Goal: Task Accomplishment & Management: Use online tool/utility

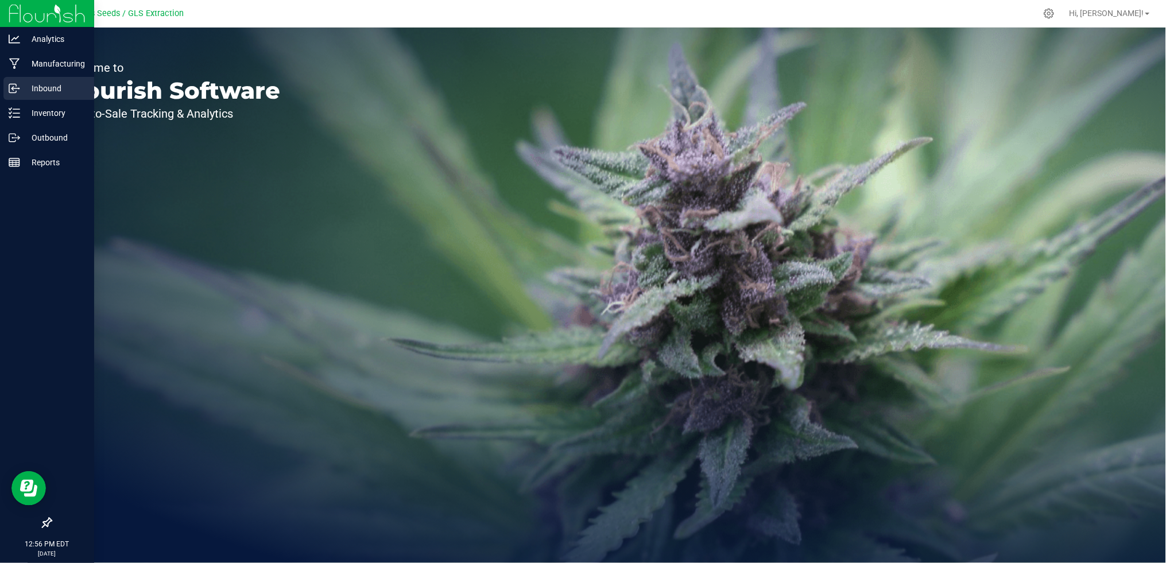
click at [30, 83] on p "Inbound" at bounding box center [54, 89] width 69 height 14
drag, startPoint x: 30, startPoint y: 83, endPoint x: 32, endPoint y: 93, distance: 9.9
click at [30, 83] on p "Inbound" at bounding box center [54, 89] width 69 height 14
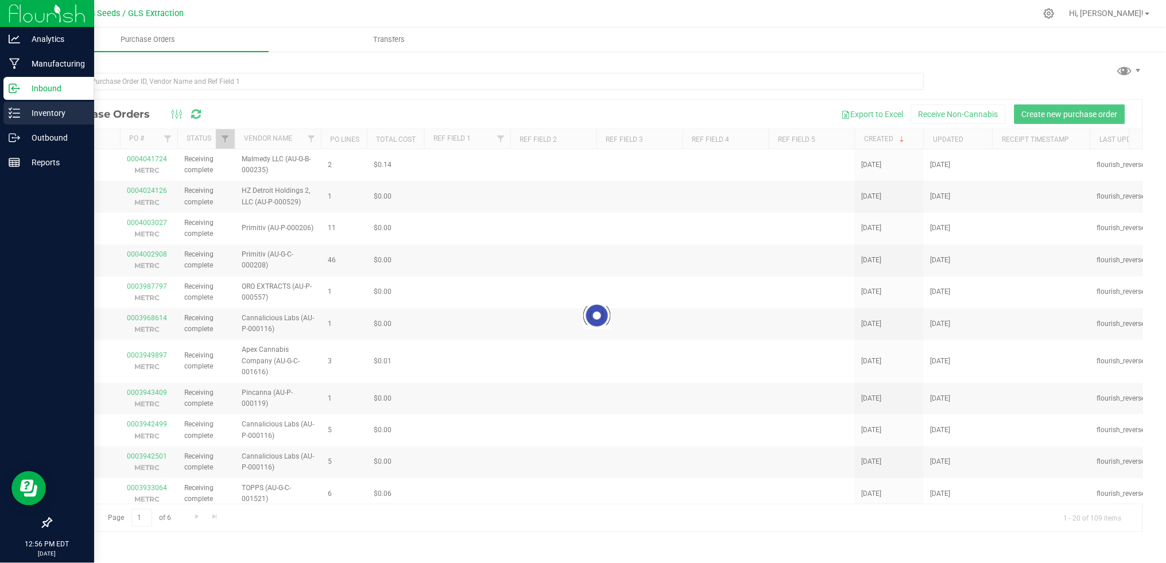
click at [41, 121] on div "Inventory" at bounding box center [48, 113] width 91 height 23
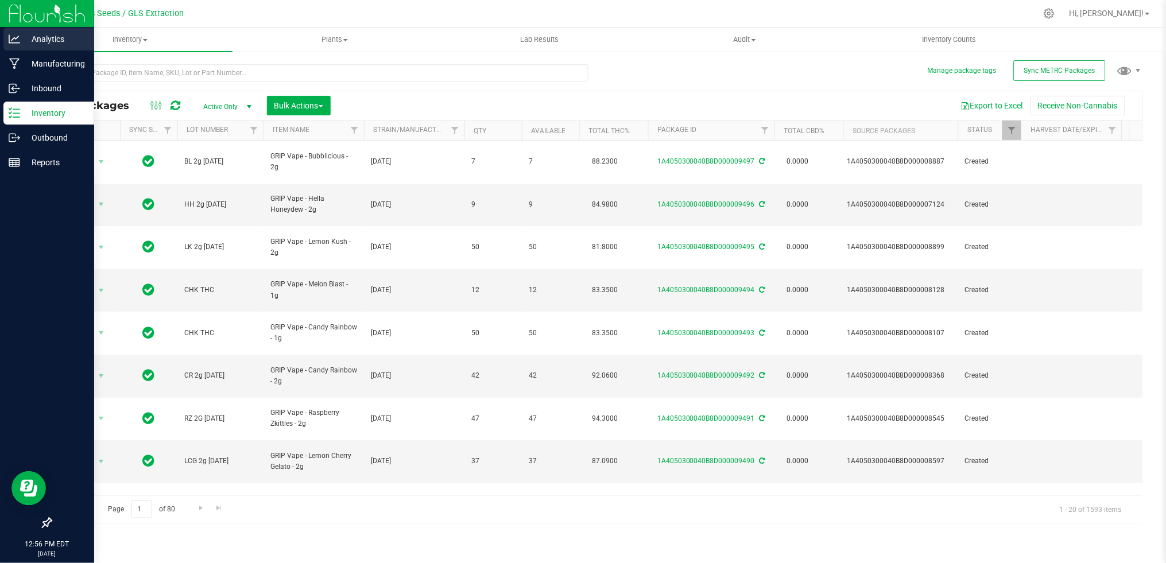
click at [2, 29] on link "Analytics" at bounding box center [47, 40] width 94 height 25
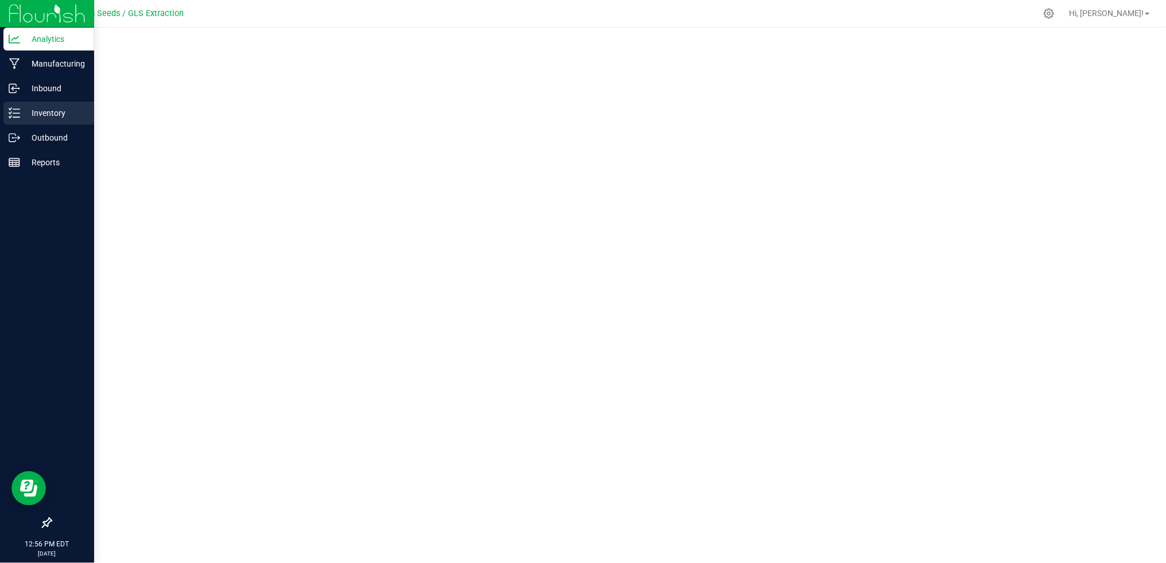
click at [13, 119] on div "Inventory" at bounding box center [48, 113] width 91 height 23
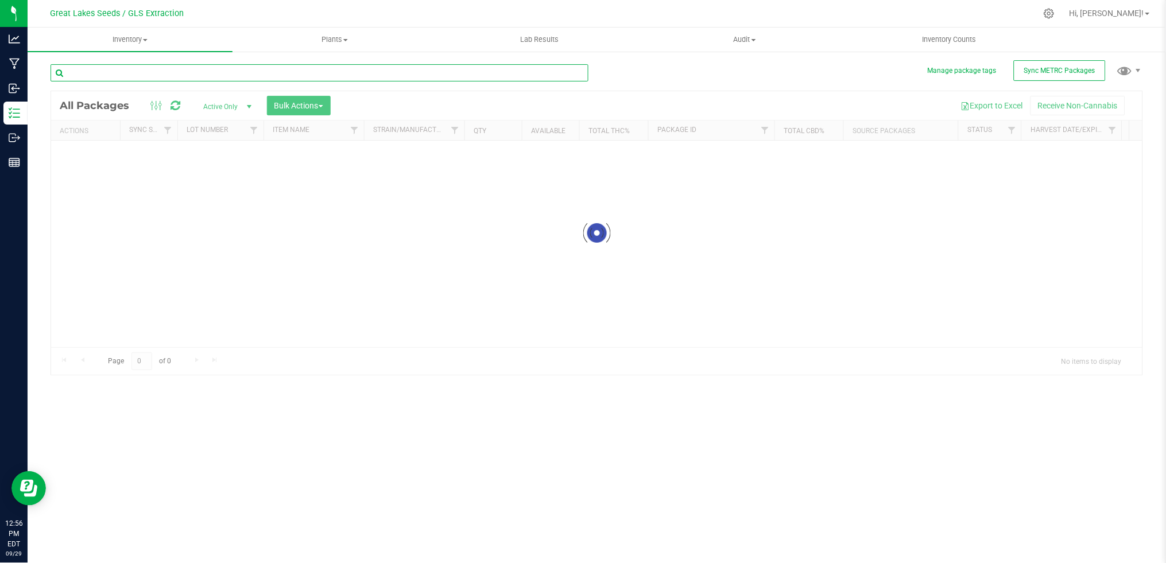
click at [123, 68] on input "text" at bounding box center [320, 72] width 538 height 17
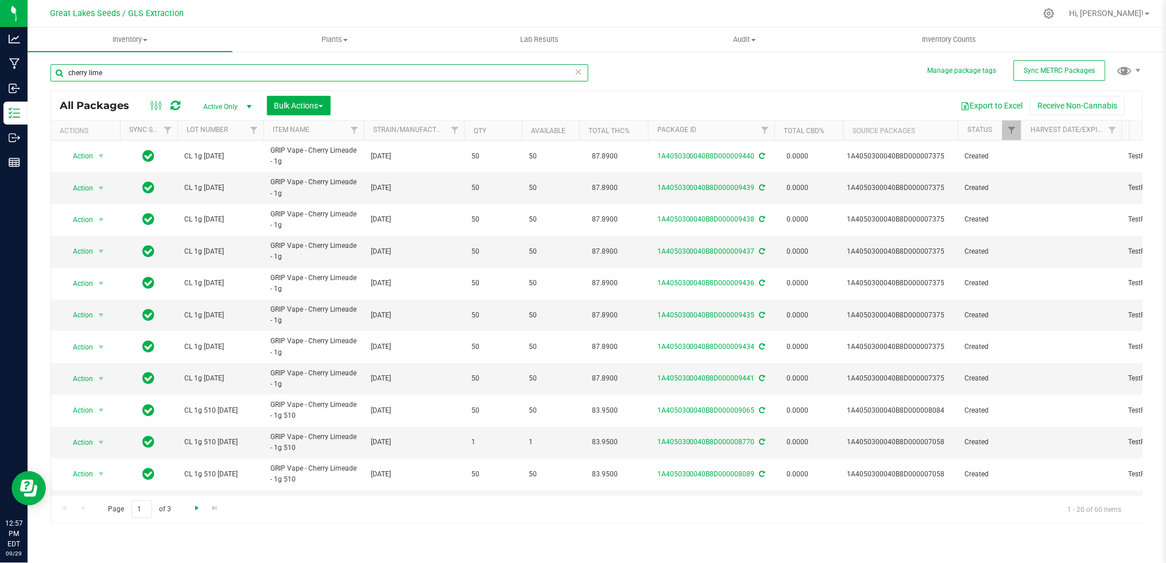
type input "cherry lime"
click at [195, 511] on span "Go to the next page" at bounding box center [196, 507] width 9 height 9
click at [197, 511] on span "Go to the next page" at bounding box center [196, 507] width 9 height 9
click at [199, 511] on div "Page 3 of 3 41 - 60 of 60 items" at bounding box center [596, 509] width 1091 height 28
click at [88, 509] on link "Go to the previous page" at bounding box center [82, 508] width 17 height 15
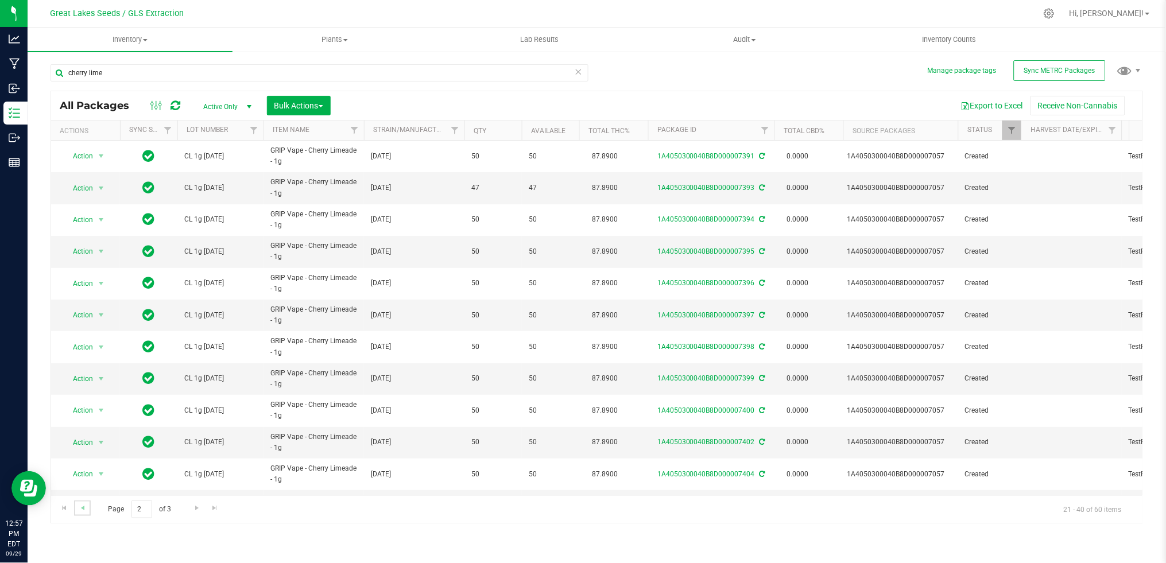
click at [88, 509] on link "Go to the previous page" at bounding box center [82, 508] width 17 height 15
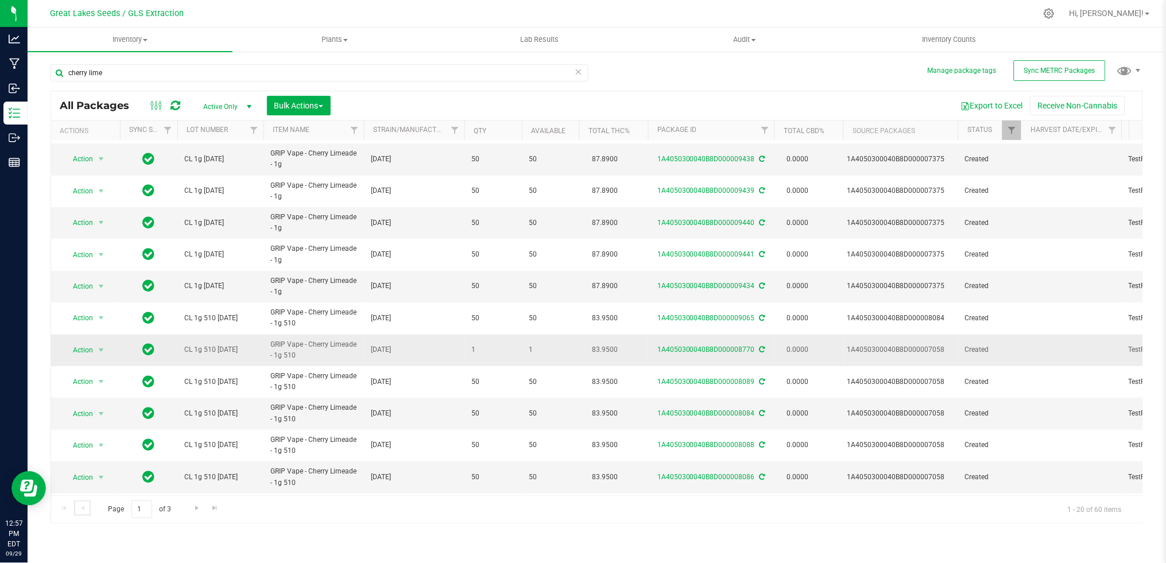
scroll to position [172, 0]
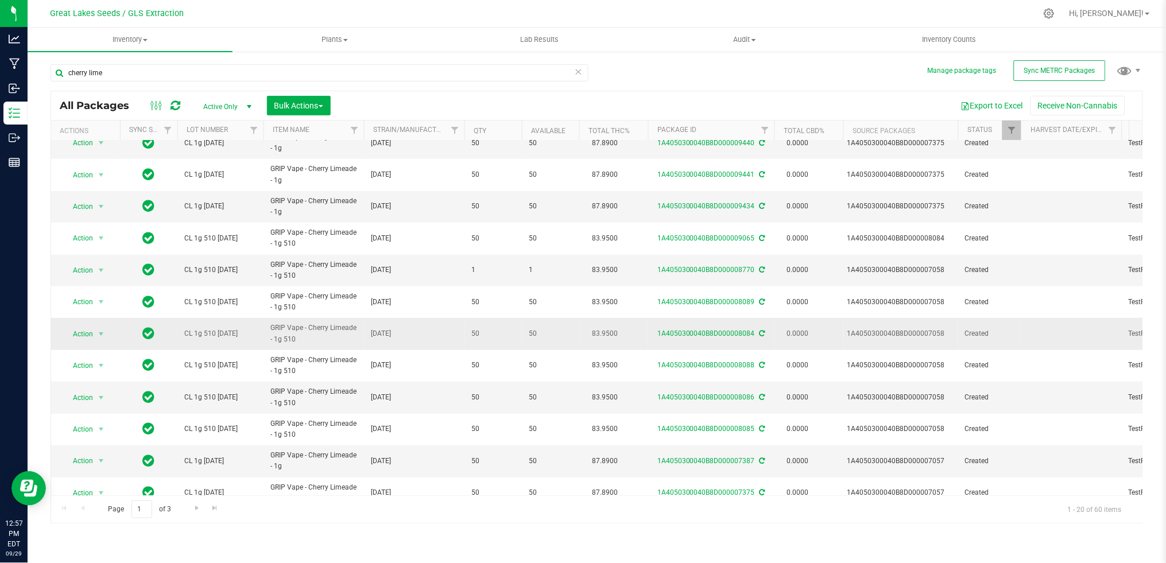
click at [219, 336] on span "CL 1g 510 [DATE]" at bounding box center [220, 333] width 72 height 11
click at [87, 335] on span "Action" at bounding box center [78, 334] width 31 height 16
click at [94, 360] on li "Adjust qty" at bounding box center [99, 353] width 72 height 17
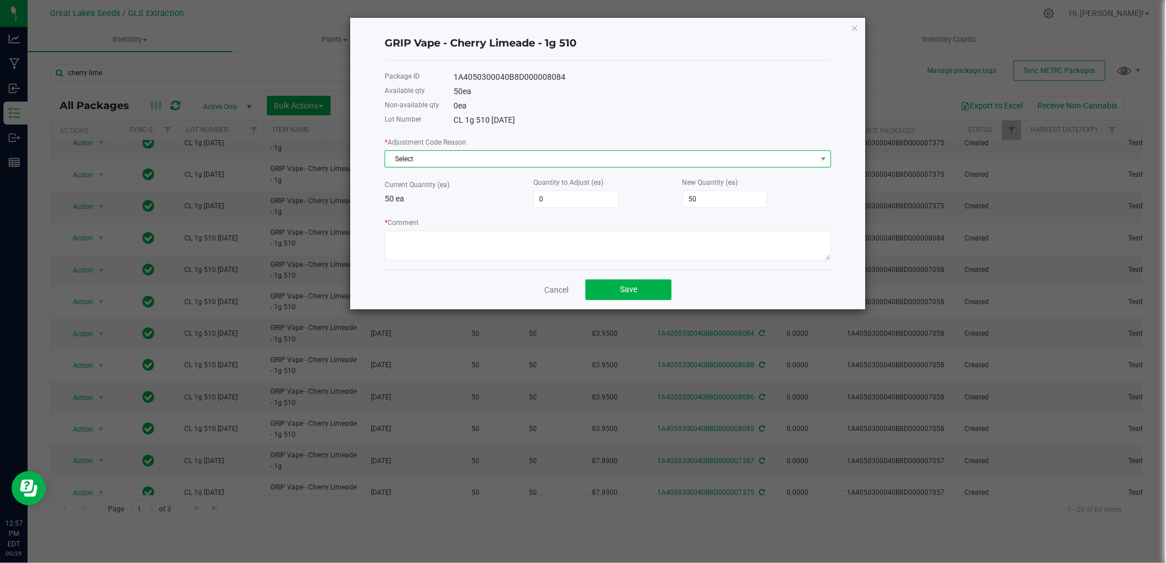
click at [479, 160] on span "Select" at bounding box center [600, 159] width 431 height 16
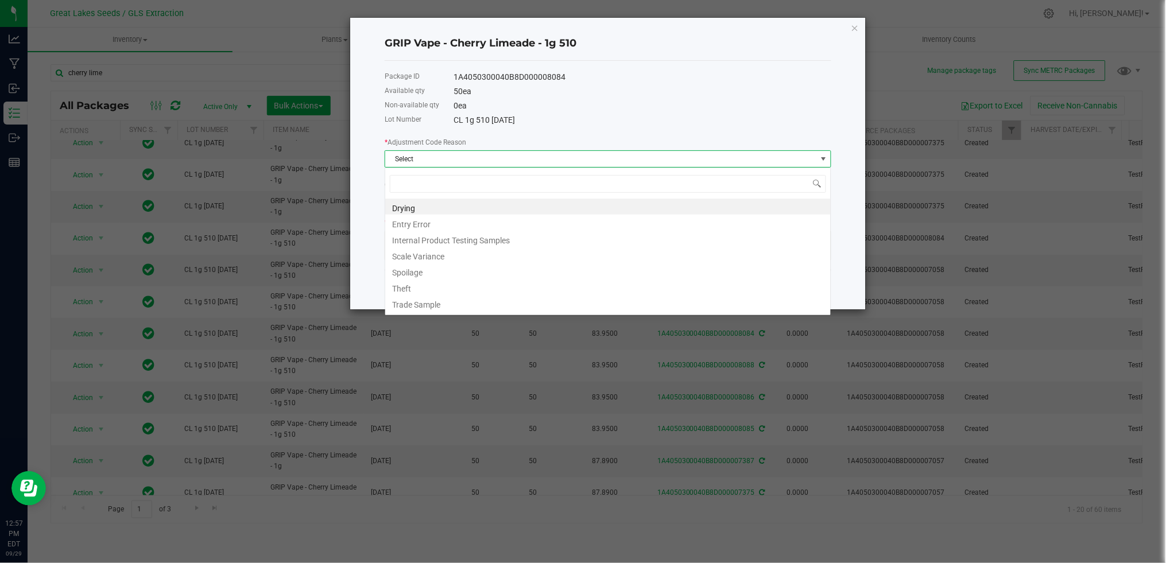
scroll to position [17, 446]
click at [464, 218] on li "Entry Error" at bounding box center [607, 223] width 445 height 16
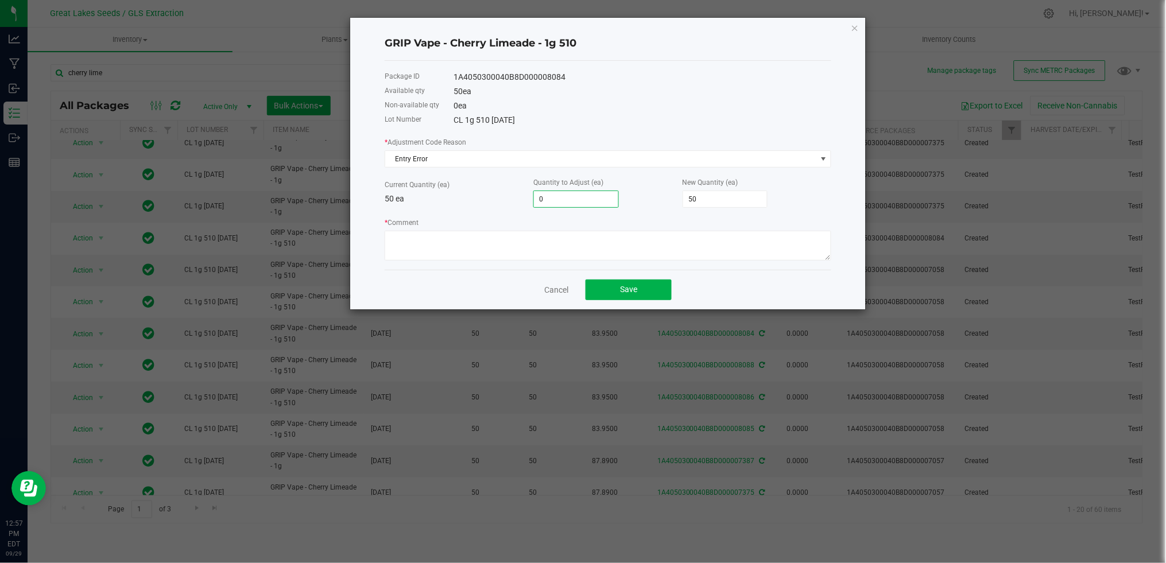
drag, startPoint x: 549, startPoint y: 200, endPoint x: 535, endPoint y: 199, distance: 13.8
click at [535, 199] on input "0" at bounding box center [576, 199] width 84 height 16
type input "3"
type input "53"
type input "34"
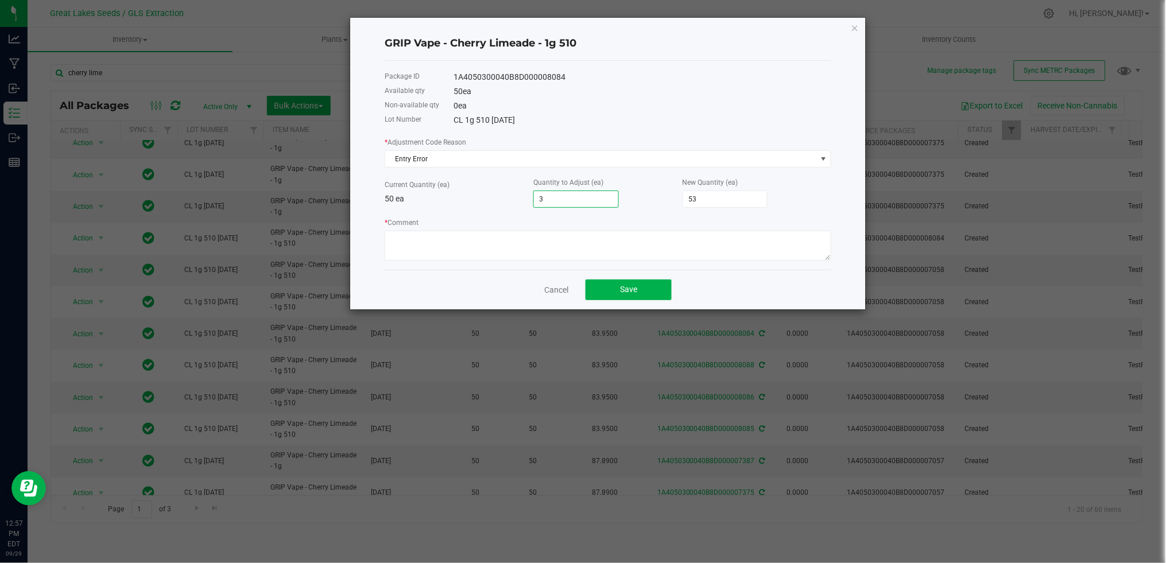
type input "84"
type input "34"
click at [560, 243] on textarea "* Comment" at bounding box center [608, 246] width 447 height 30
type textarea "entry"
click at [629, 284] on button "Save" at bounding box center [628, 290] width 86 height 21
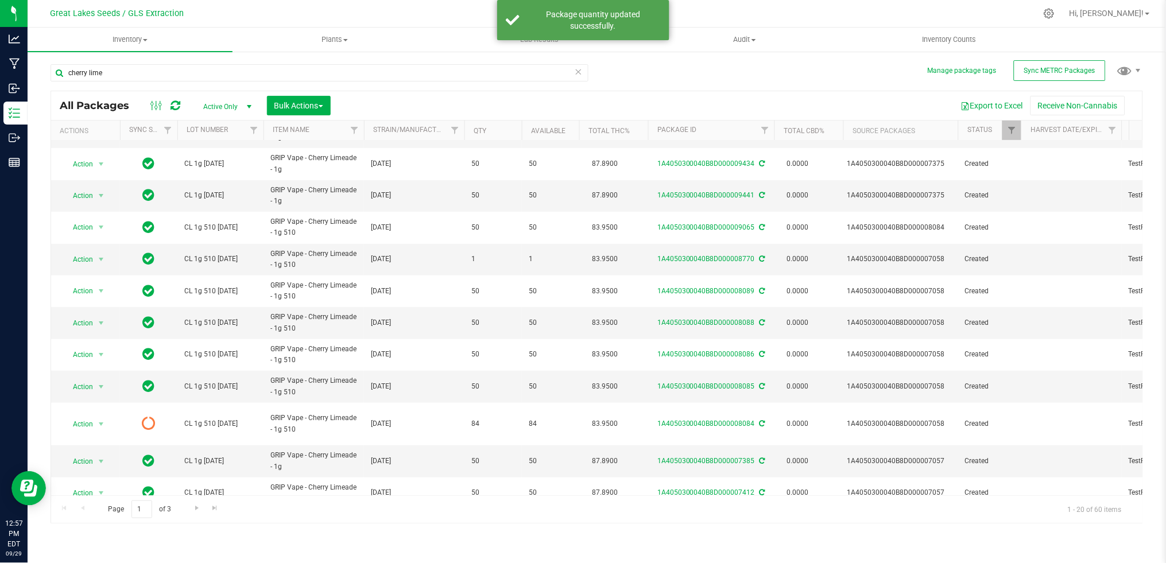
scroll to position [258, 0]
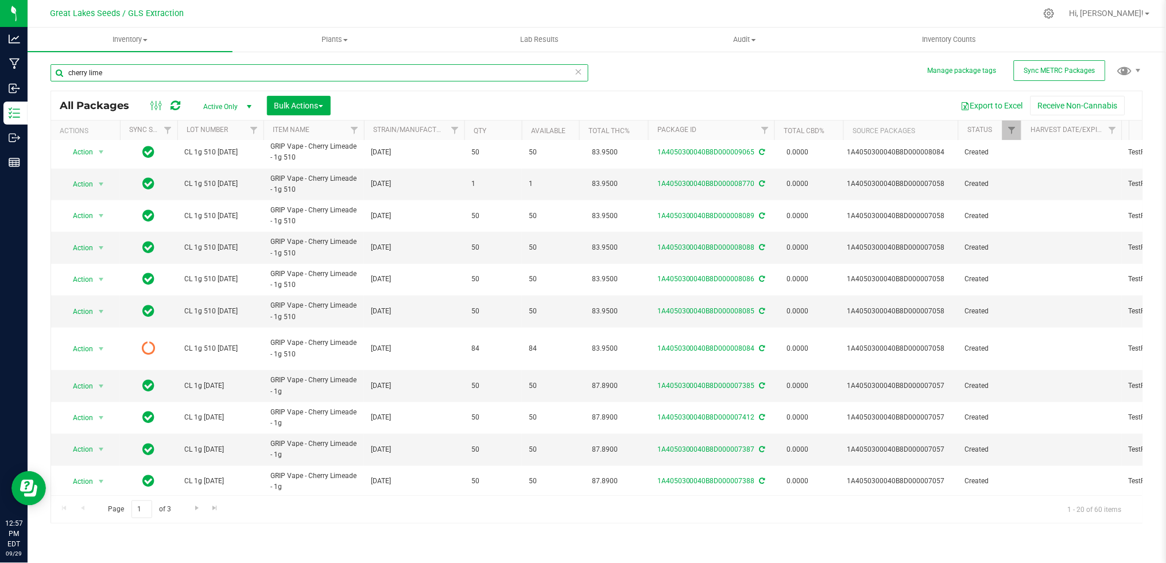
drag, startPoint x: 161, startPoint y: 73, endPoint x: -3, endPoint y: 73, distance: 164.2
click at [0, 73] on html "Analytics Manufacturing Inbound Inventory Outbound Reports 12:57 PM EDT 09/29/2…" at bounding box center [583, 281] width 1166 height 563
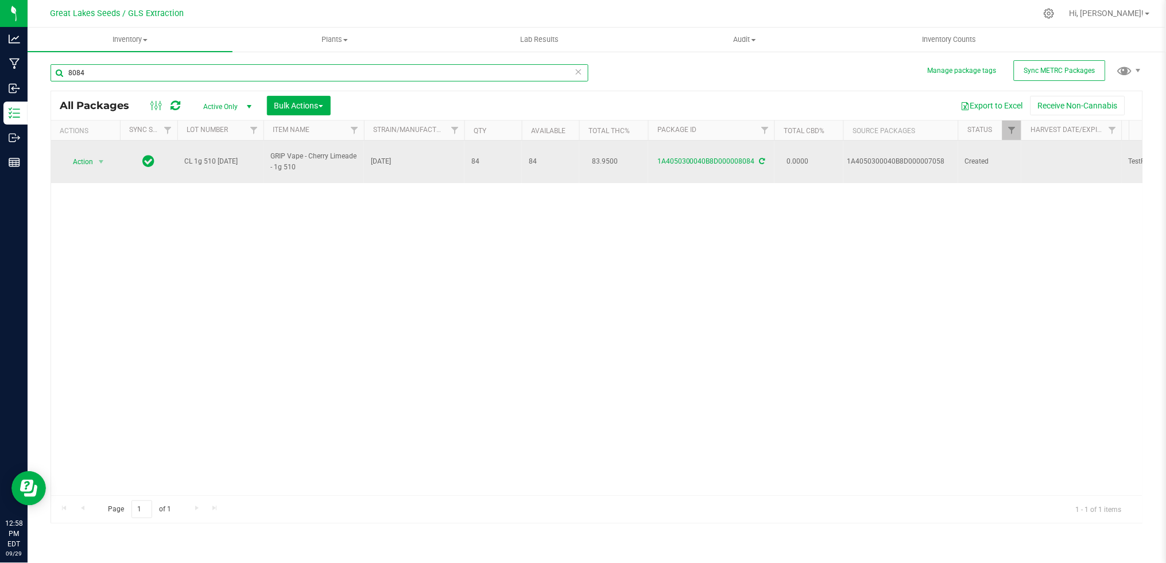
type input "8084"
click at [83, 154] on span "Action" at bounding box center [78, 162] width 31 height 16
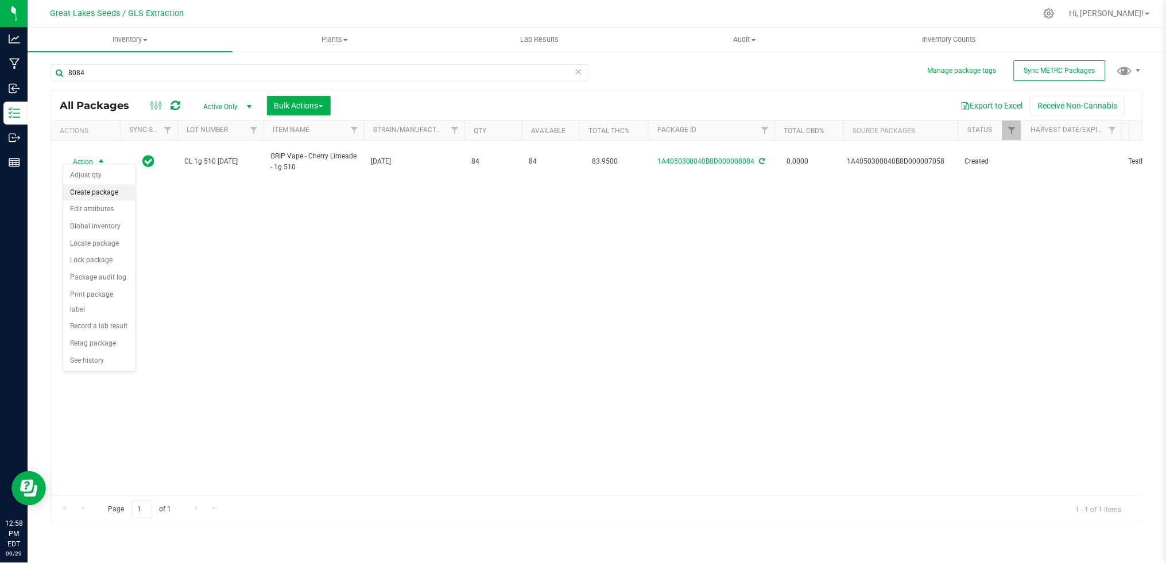
click at [100, 190] on li "Create package" at bounding box center [99, 192] width 72 height 17
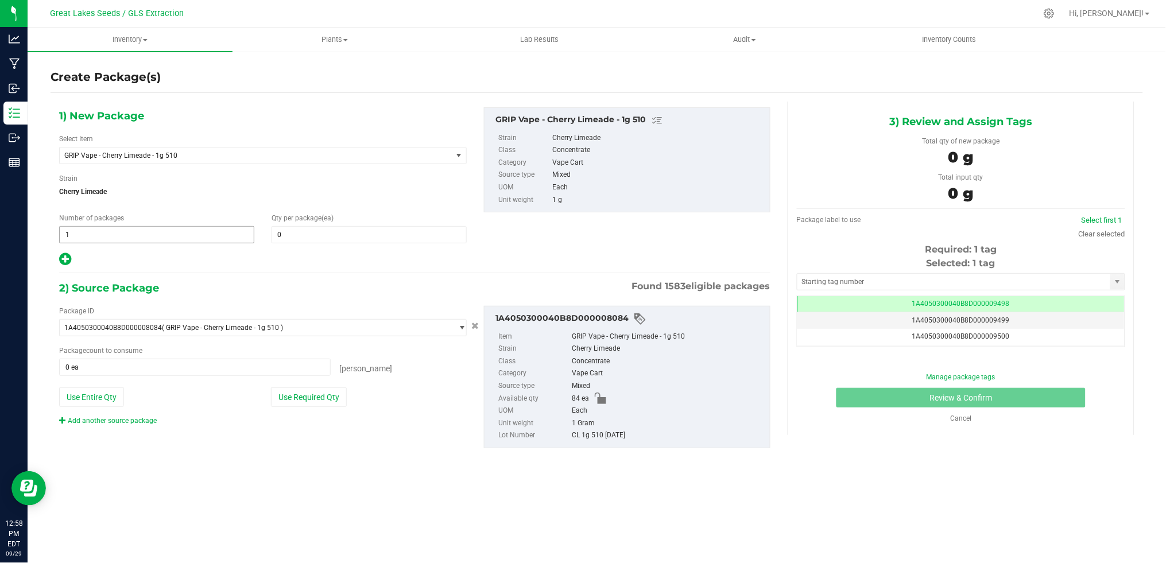
click at [171, 239] on span "1 1" at bounding box center [156, 234] width 195 height 17
click at [307, 237] on span at bounding box center [369, 234] width 195 height 17
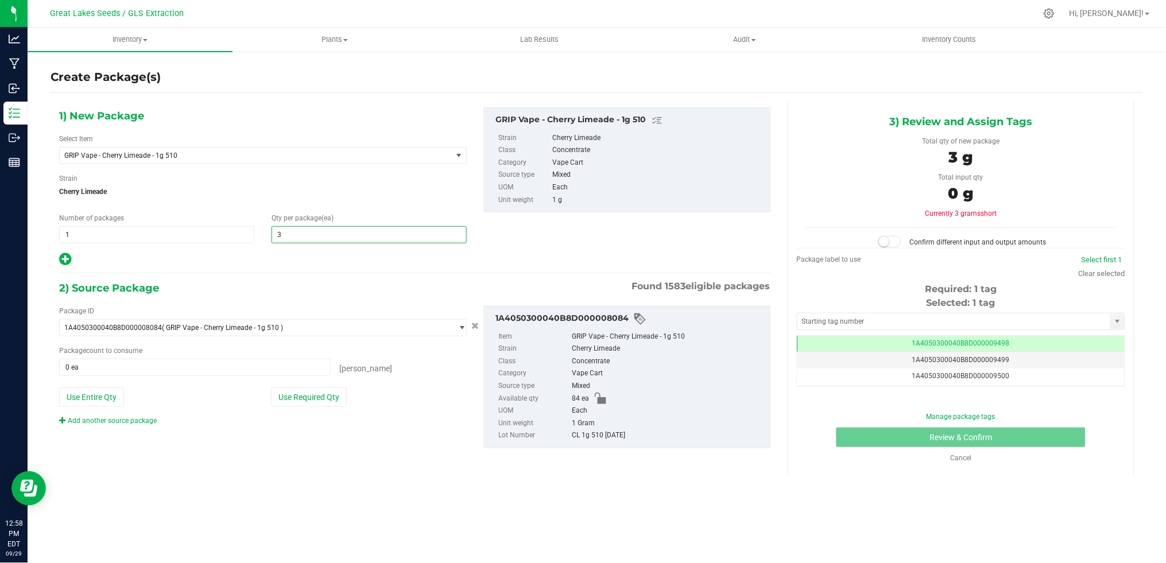
type input "34"
click at [318, 396] on button "Use Required Qty" at bounding box center [309, 397] width 76 height 20
type input "34 ea"
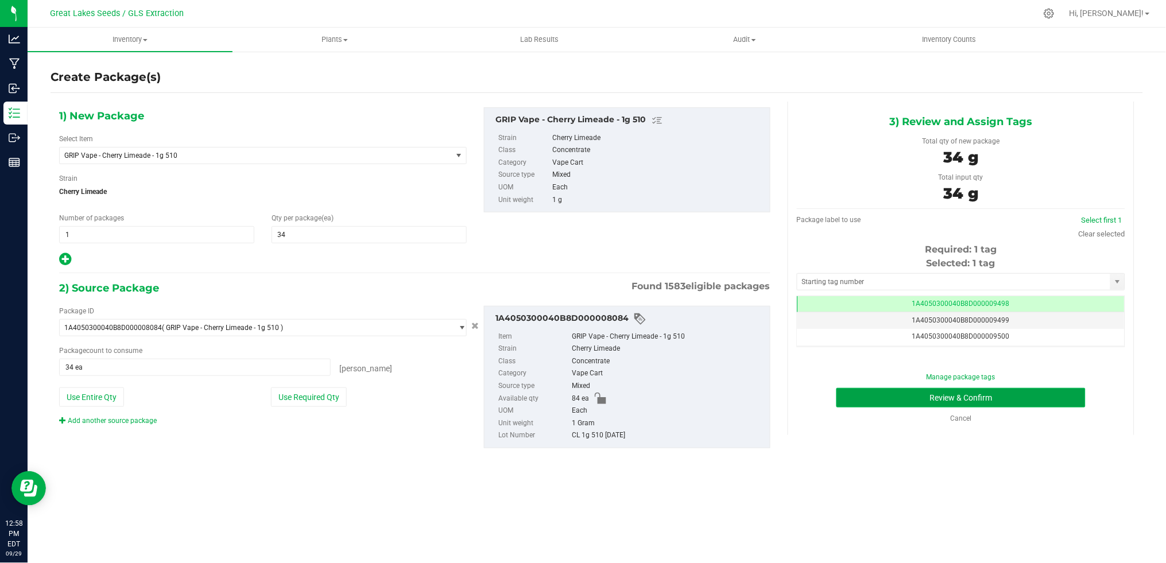
click at [956, 397] on button "Review & Confirm" at bounding box center [960, 398] width 249 height 20
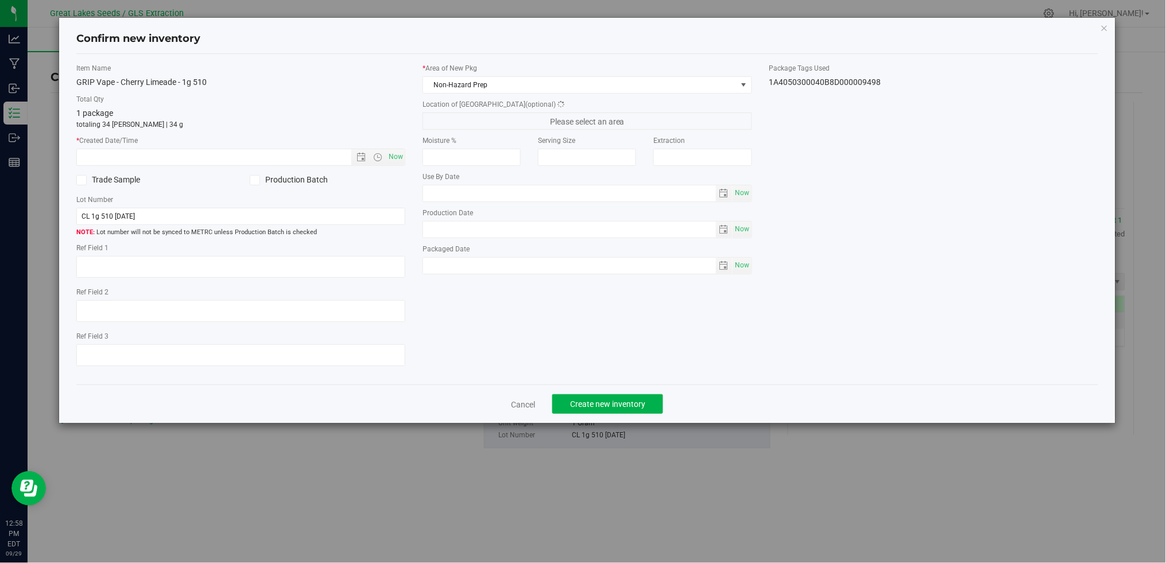
type textarea "[DATE]"
click at [396, 155] on span "Now" at bounding box center [396, 157] width 20 height 17
type input "9/29/2025 12:58 PM"
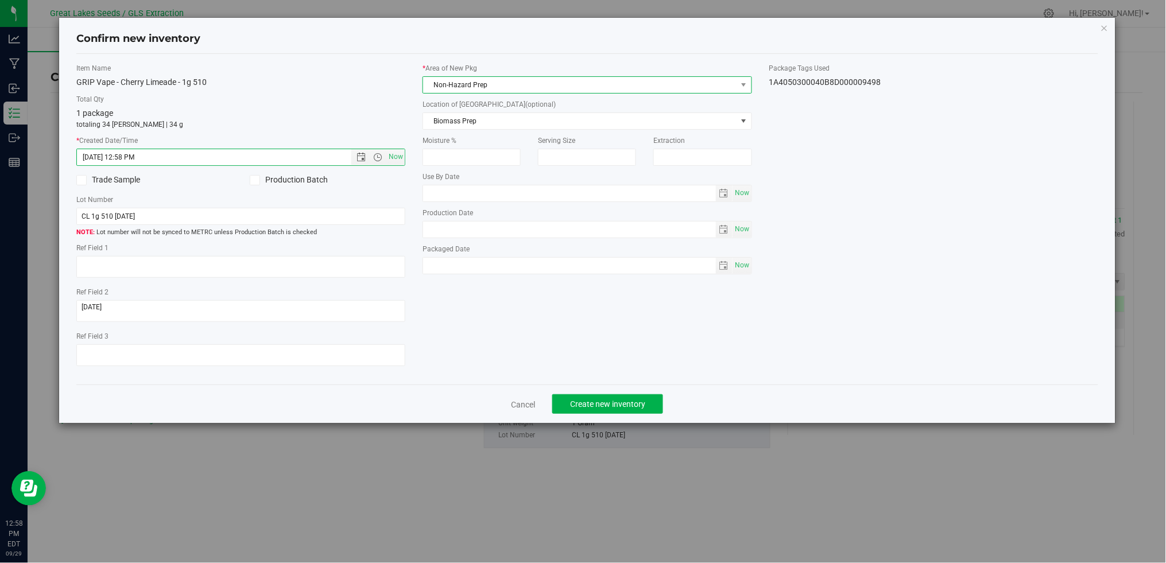
click at [584, 83] on span "Non-Hazard Prep" at bounding box center [579, 85] width 313 height 16
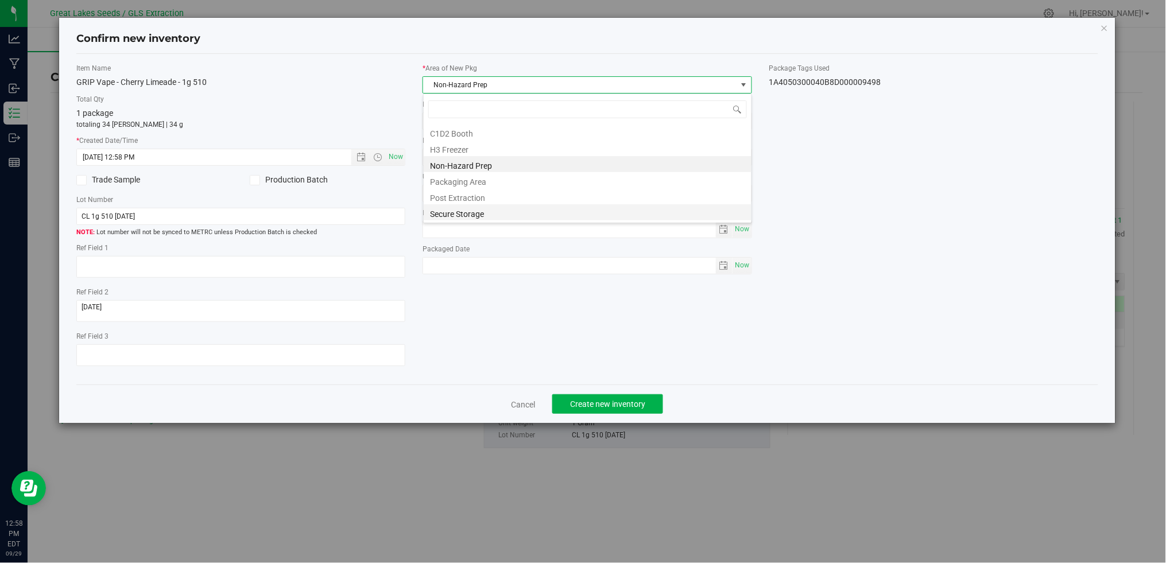
click at [550, 208] on li "Secure Storage" at bounding box center [588, 212] width 328 height 16
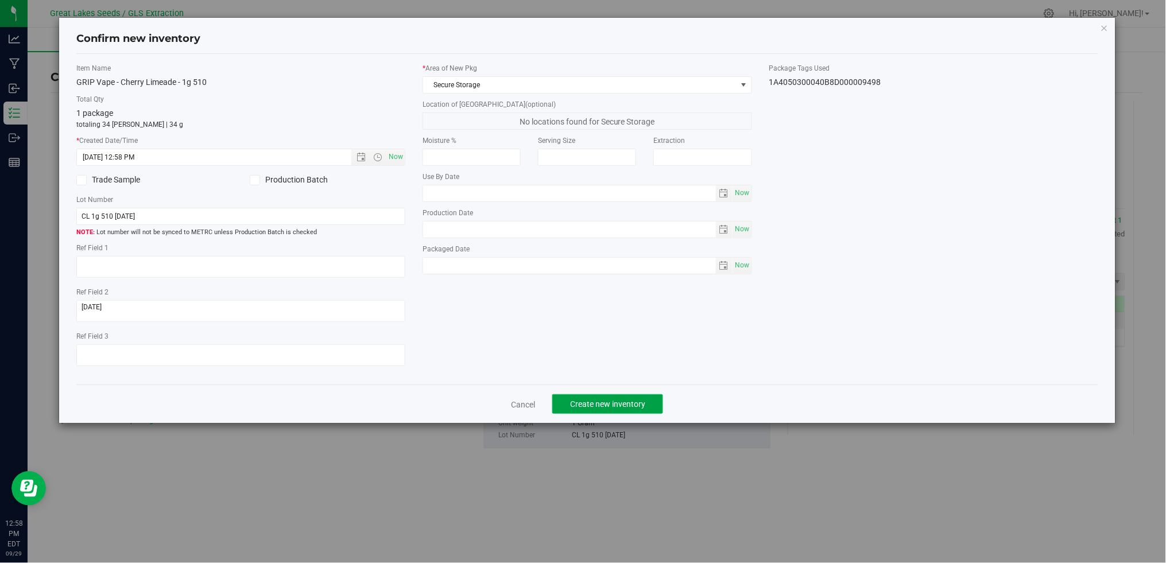
click at [616, 401] on button "Create new inventory" at bounding box center [607, 404] width 111 height 20
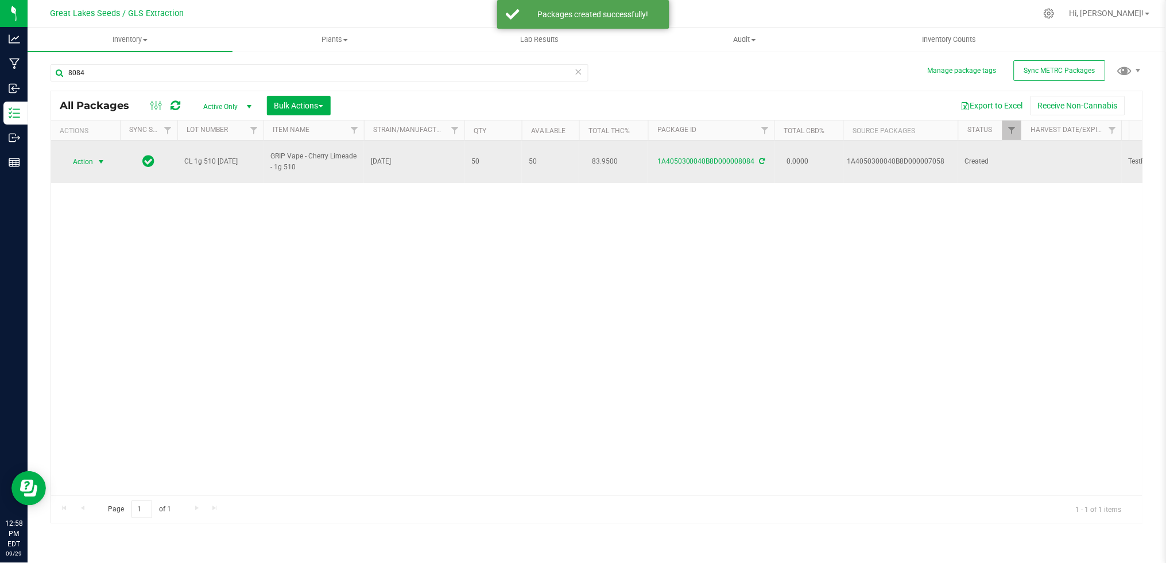
click at [96, 160] on span "select" at bounding box center [101, 162] width 14 height 16
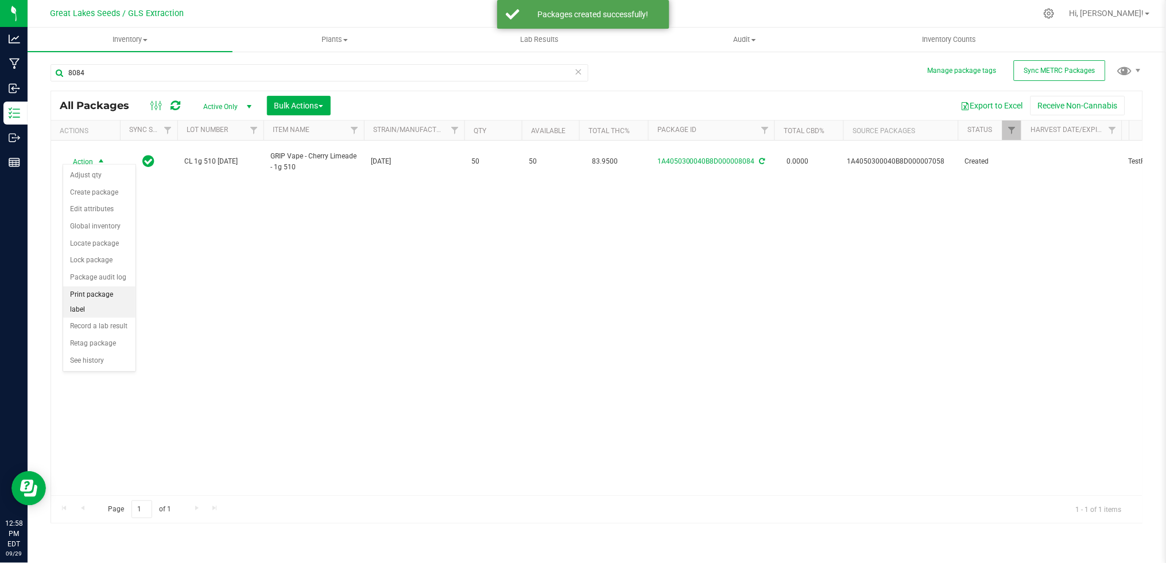
click at [108, 297] on li "Print package label" at bounding box center [99, 302] width 72 height 32
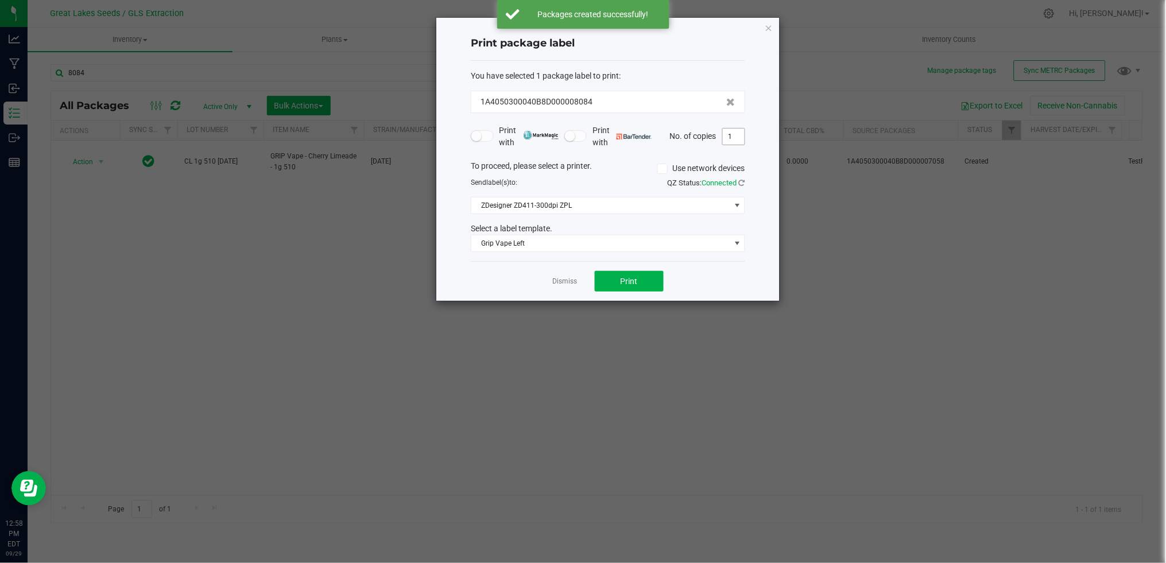
click at [736, 135] on input "1" at bounding box center [734, 137] width 22 height 16
type input "2"
click at [645, 277] on button "Print" at bounding box center [629, 281] width 69 height 21
click at [573, 286] on link "Dismiss" at bounding box center [565, 282] width 25 height 10
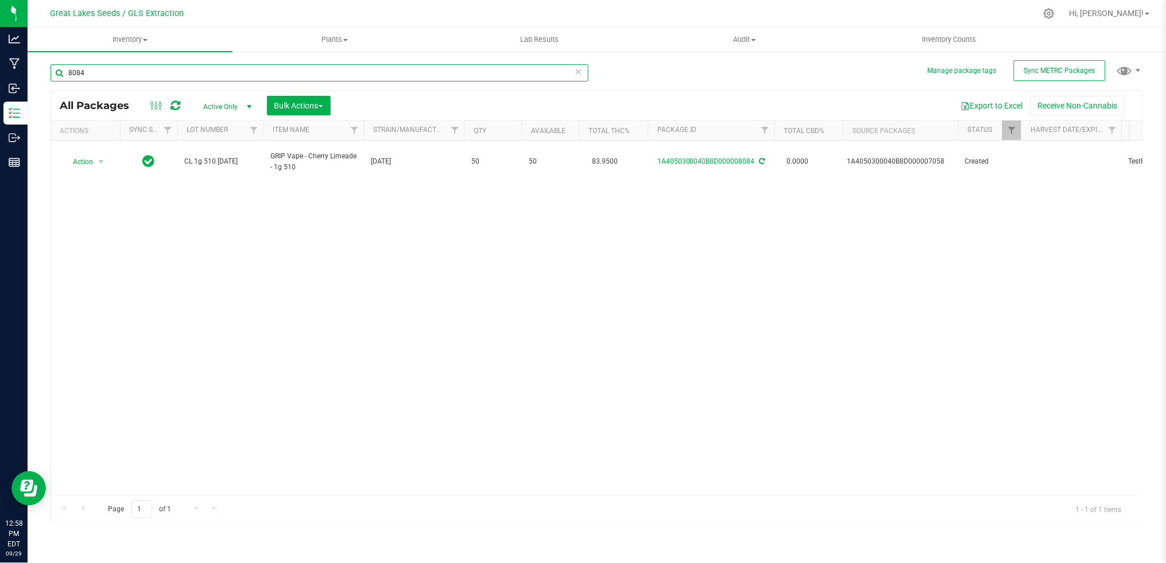
drag, startPoint x: 53, startPoint y: 77, endPoint x: 43, endPoint y: 77, distance: 9.8
click at [43, 77] on div "Manage package tags Sync METRC Packages 8084 All Packages Active Only Active On…" at bounding box center [597, 226] width 1138 height 350
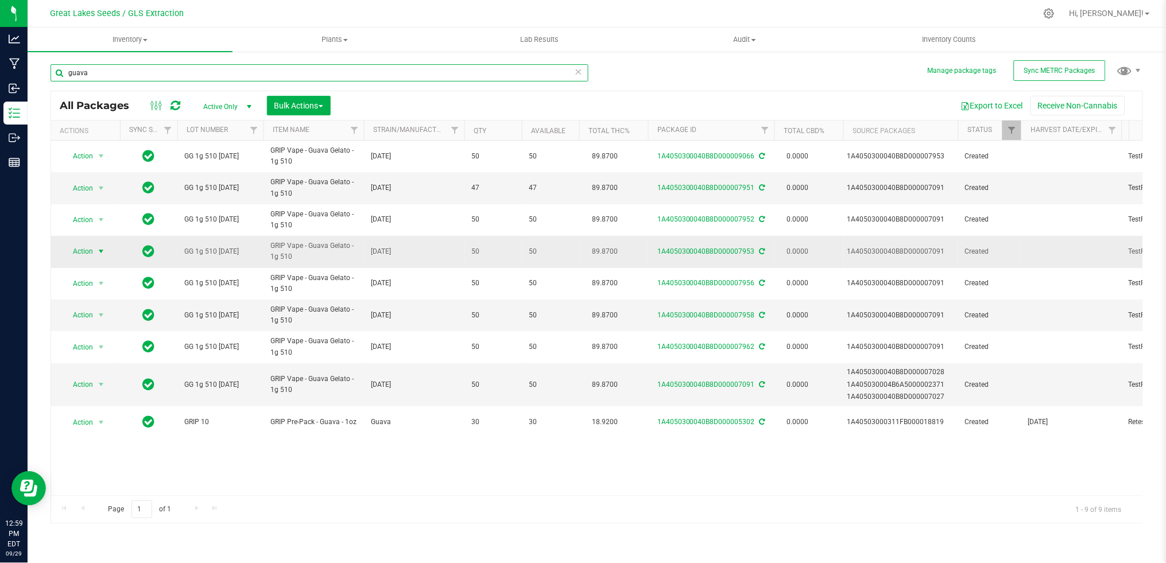
type input "guava"
click at [95, 250] on span "select" at bounding box center [101, 251] width 14 height 16
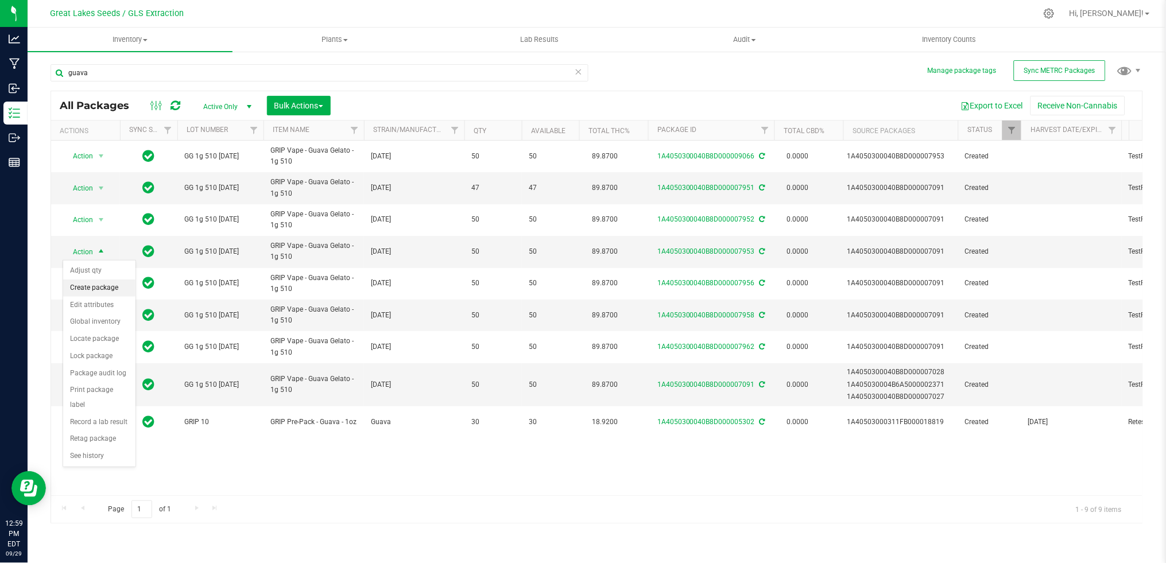
click at [97, 280] on li "Create package" at bounding box center [99, 288] width 72 height 17
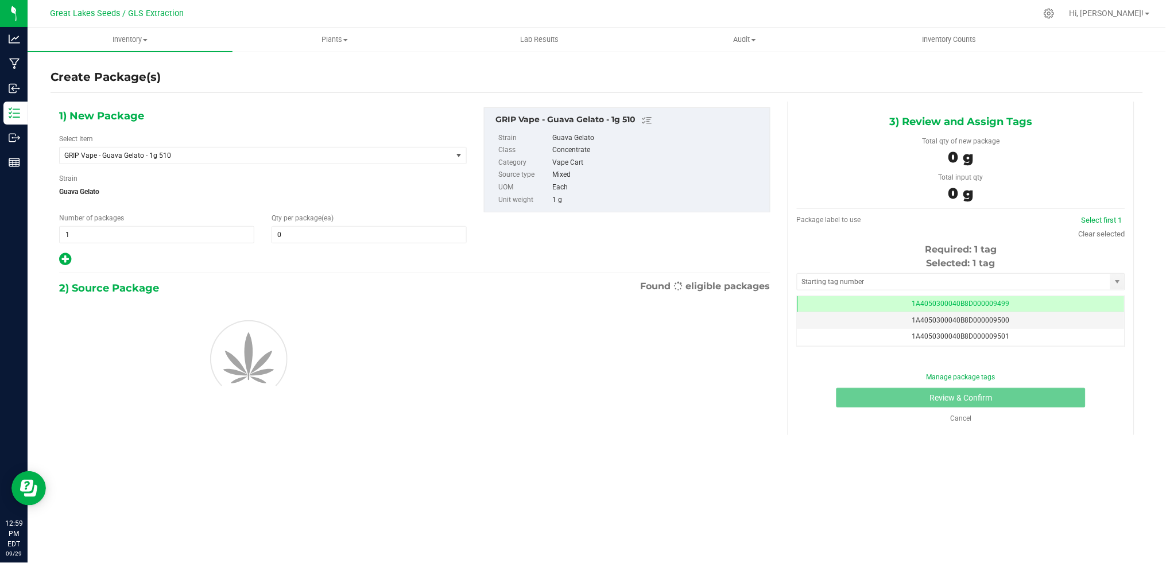
scroll to position [0, -1]
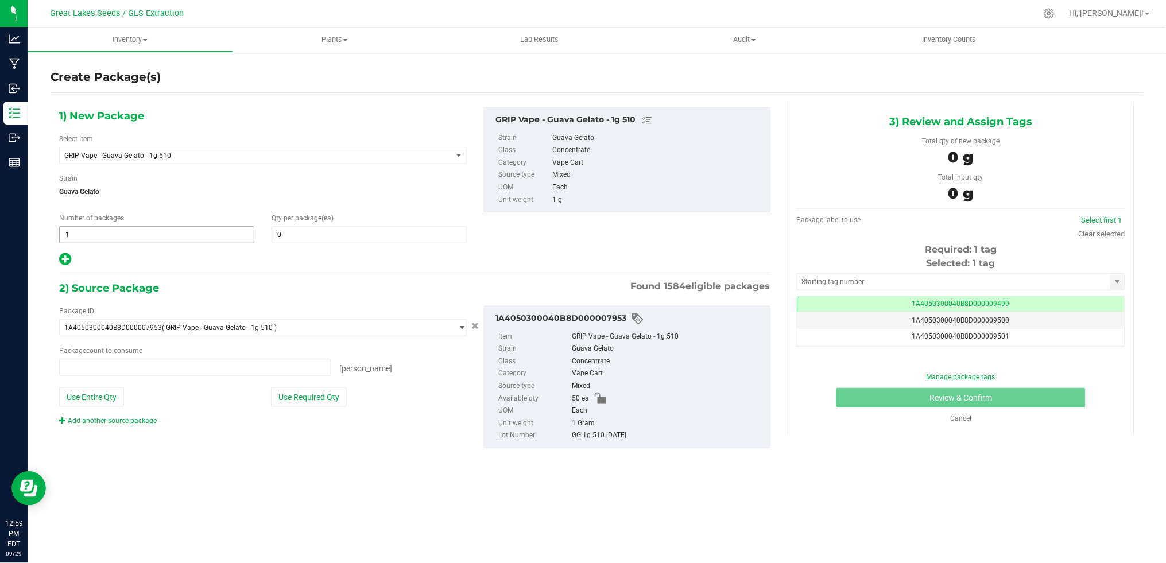
type input "0 ea"
click at [342, 230] on span at bounding box center [369, 234] width 195 height 17
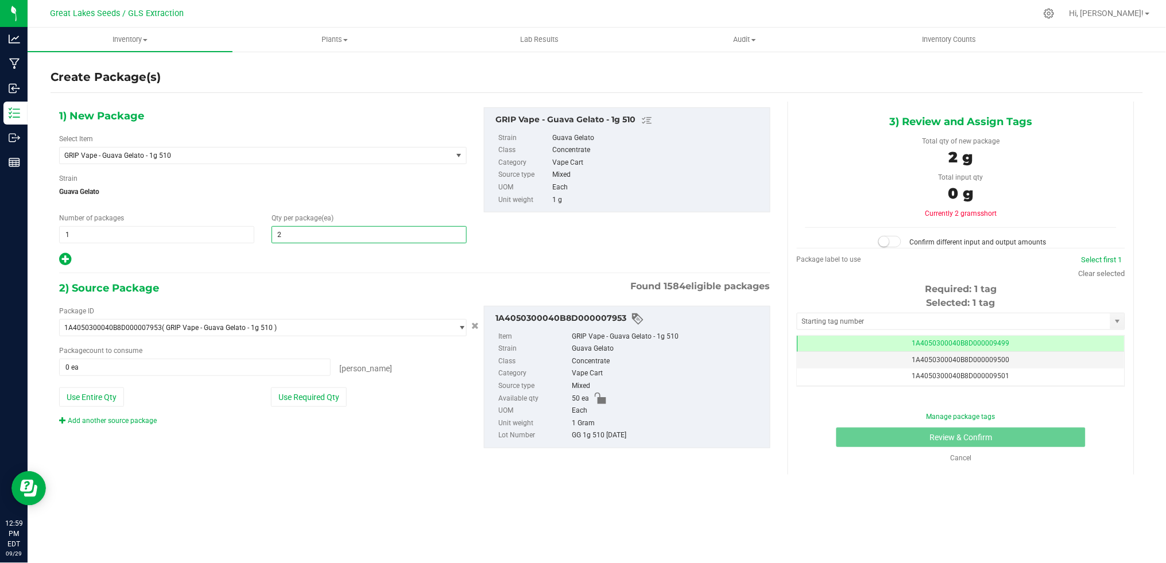
type input "25"
click at [320, 390] on button "Use Required Qty" at bounding box center [309, 397] width 76 height 20
type input "25 ea"
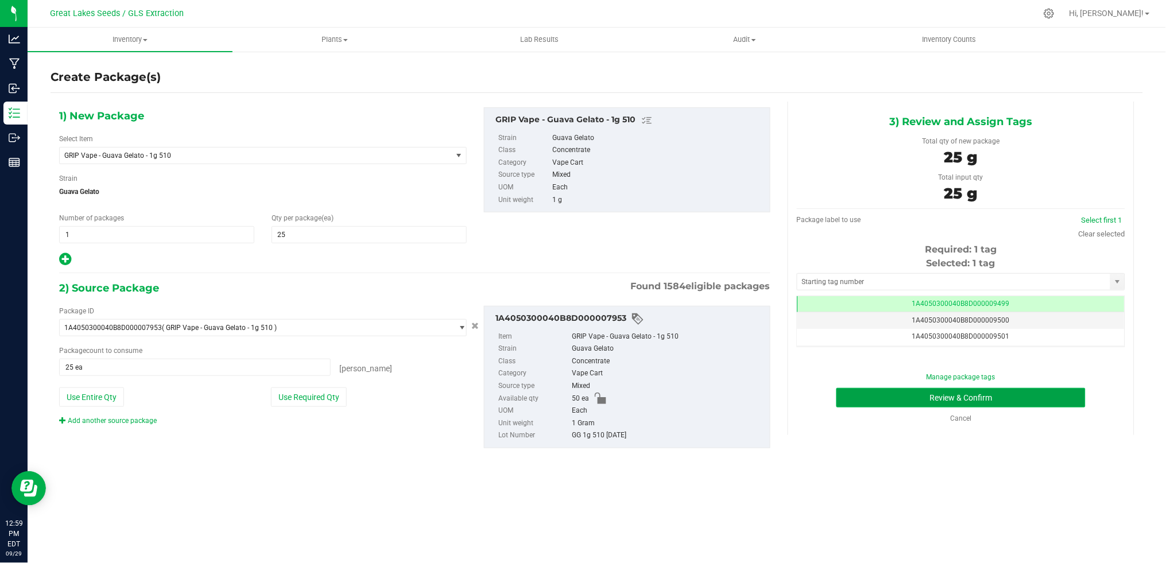
click at [992, 393] on button "Review & Confirm" at bounding box center [960, 398] width 249 height 20
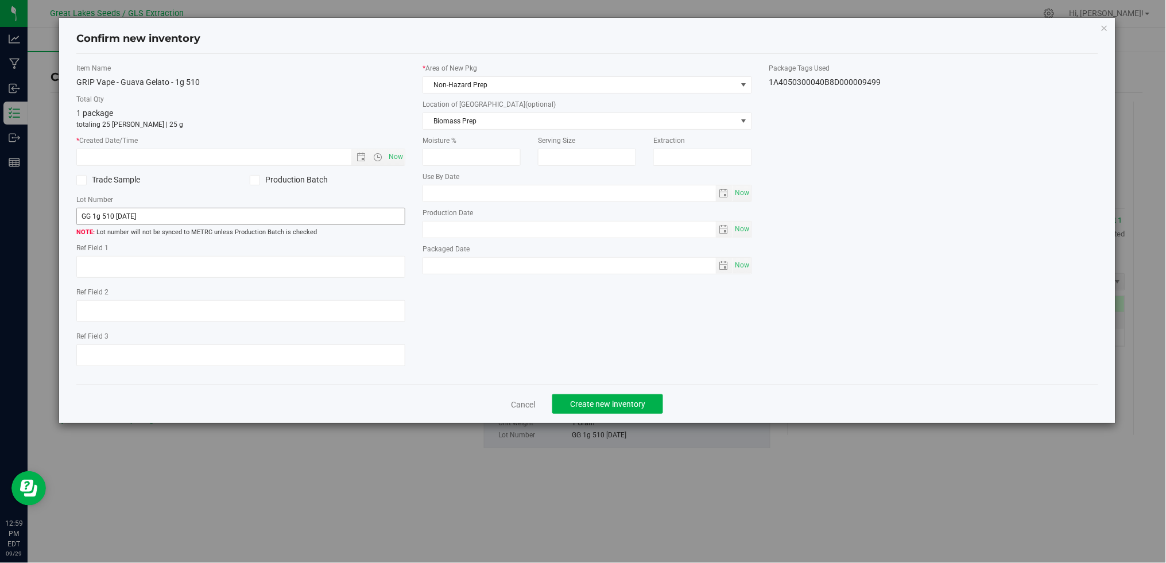
type textarea "[DATE]"
click at [393, 158] on span "Now" at bounding box center [396, 157] width 20 height 17
type input "9/29/2025 12:59 PM"
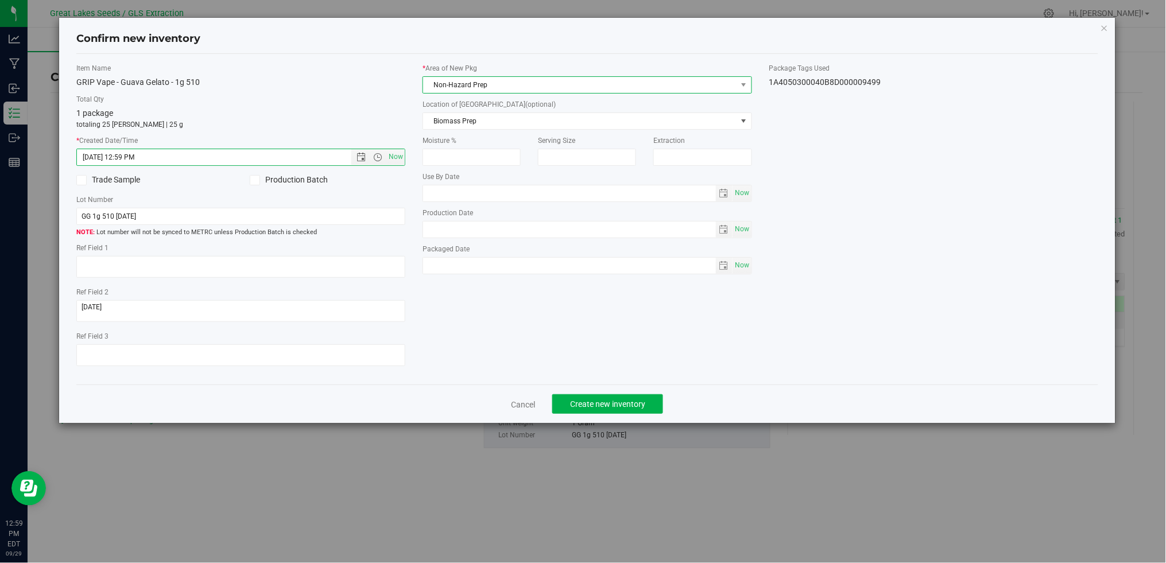
click at [459, 88] on span "Non-Hazard Prep" at bounding box center [579, 85] width 313 height 16
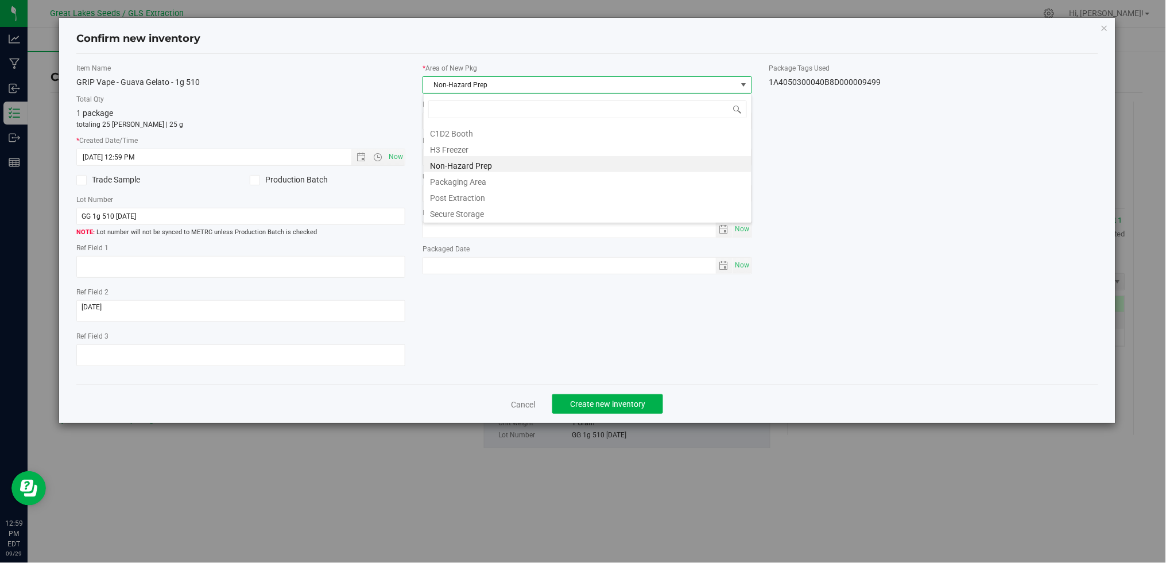
scroll to position [17, 329]
click at [468, 212] on li "Secure Storage" at bounding box center [588, 212] width 328 height 16
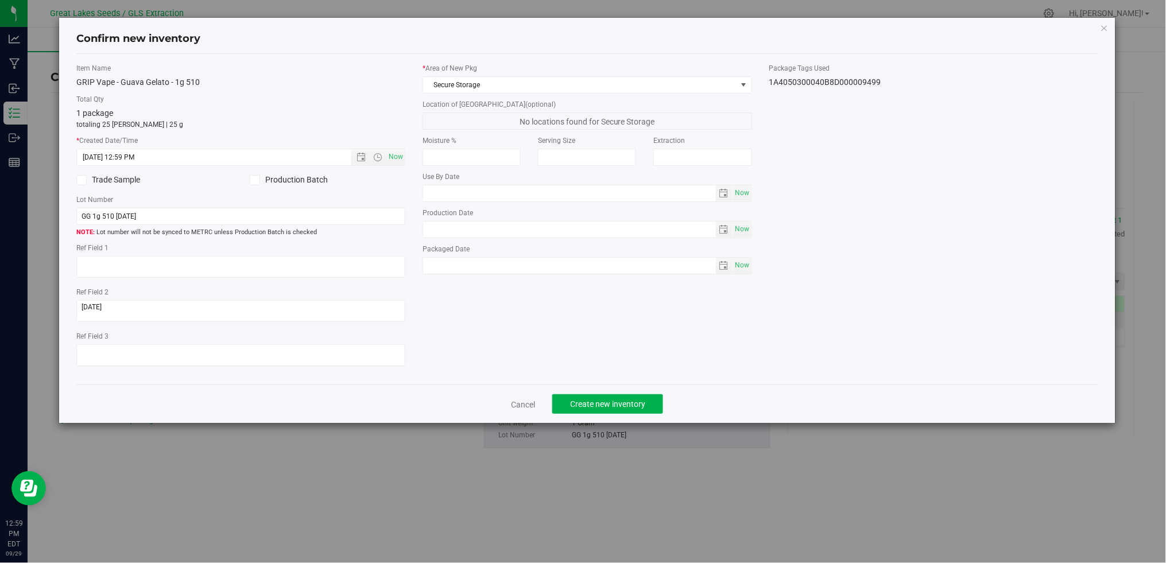
click at [595, 385] on div "Item Name GRIP Vape - Guava Gelato - 1g 510 Total Qty 1 package totaling 25 eac…" at bounding box center [586, 219] width 1021 height 331
click at [598, 406] on span "Create new inventory" at bounding box center [607, 404] width 75 height 9
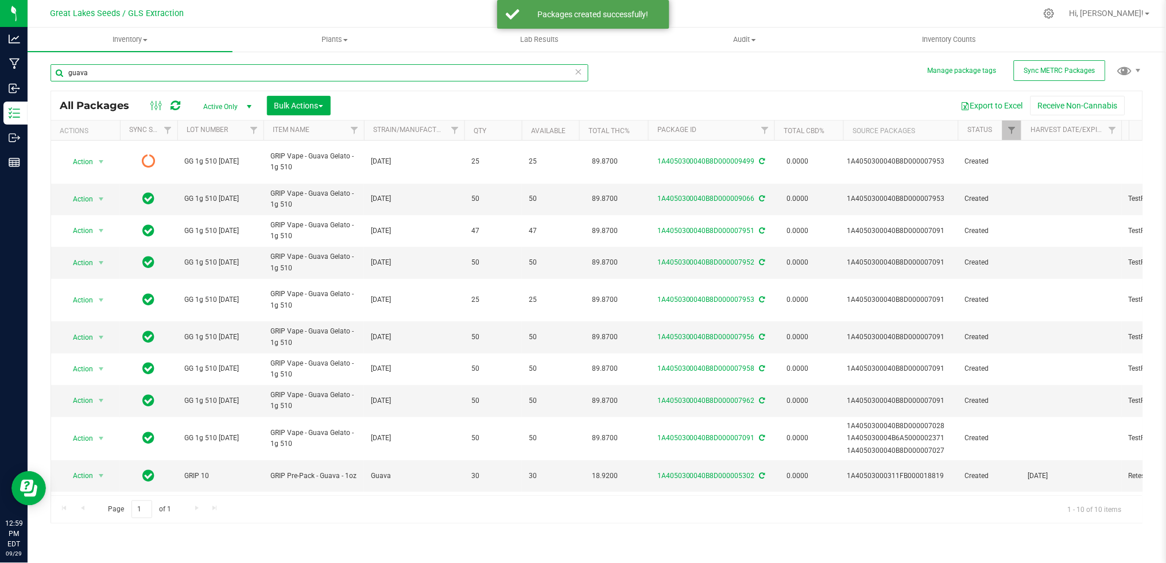
drag, startPoint x: 125, startPoint y: 73, endPoint x: 45, endPoint y: 74, distance: 79.8
click at [45, 74] on div "Manage package tags Sync METRC Packages guava All Packages Active Only Active O…" at bounding box center [597, 226] width 1138 height 350
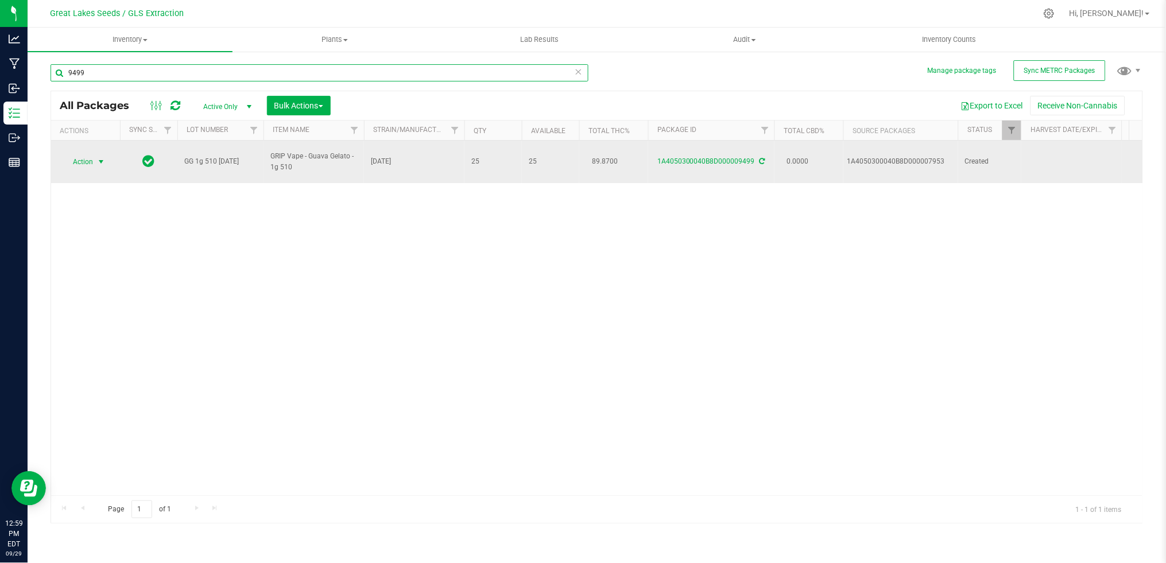
type input "9499"
click at [107, 158] on span "select" at bounding box center [101, 162] width 14 height 16
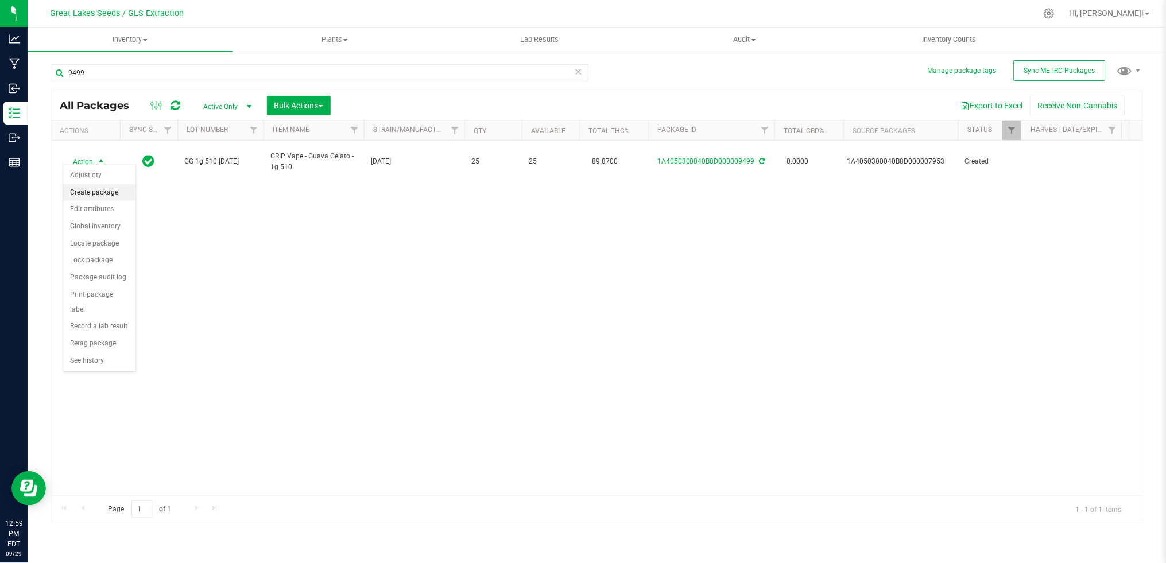
click at [110, 189] on li "Create package" at bounding box center [99, 192] width 72 height 17
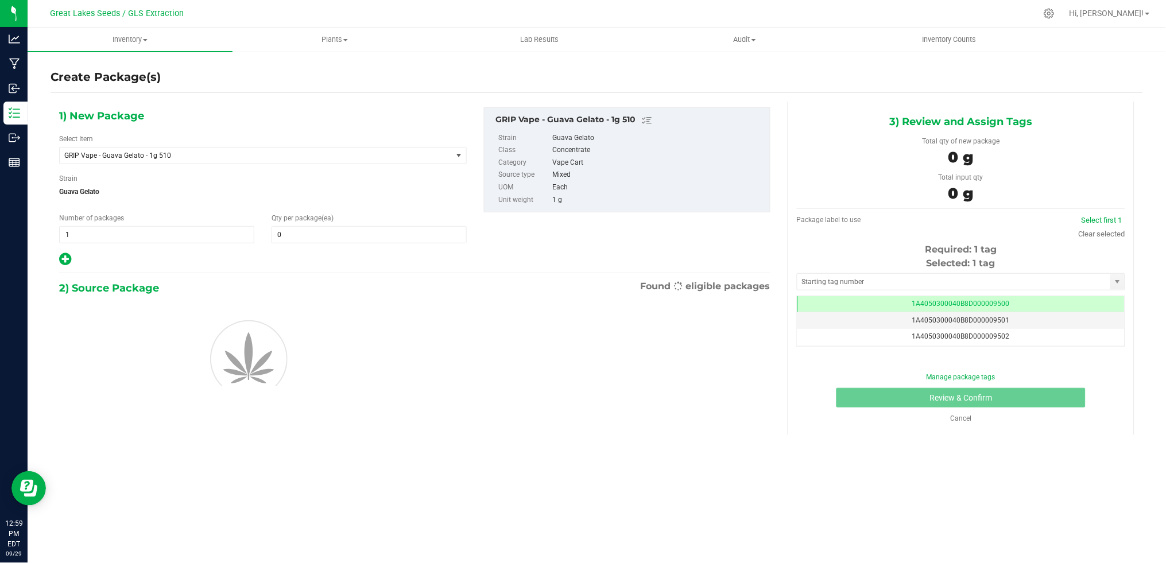
scroll to position [0, -1]
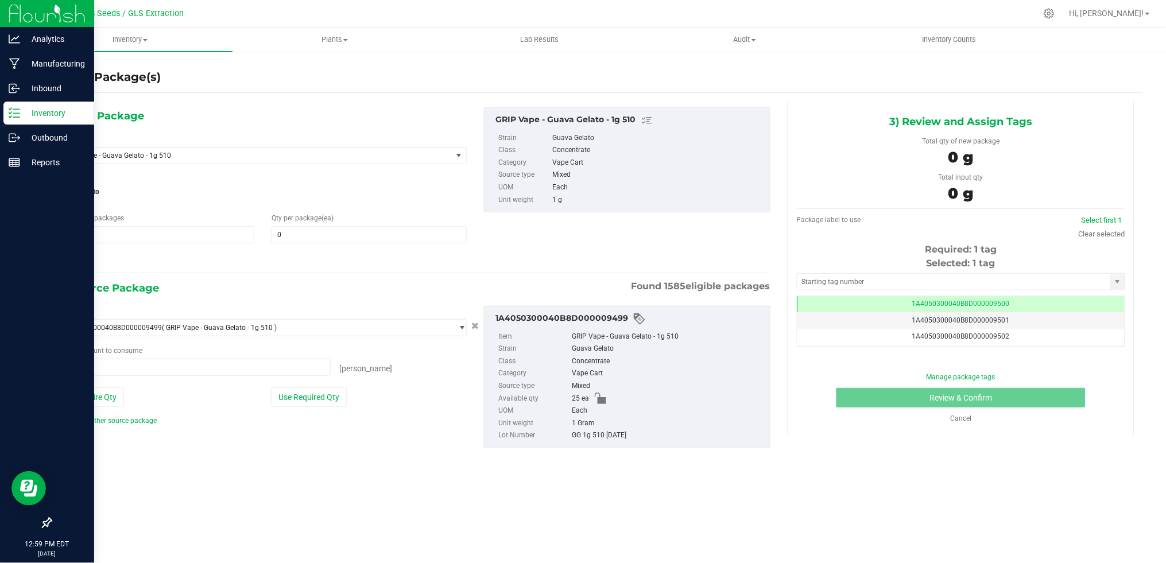
click at [33, 114] on p "Inventory" at bounding box center [54, 113] width 69 height 14
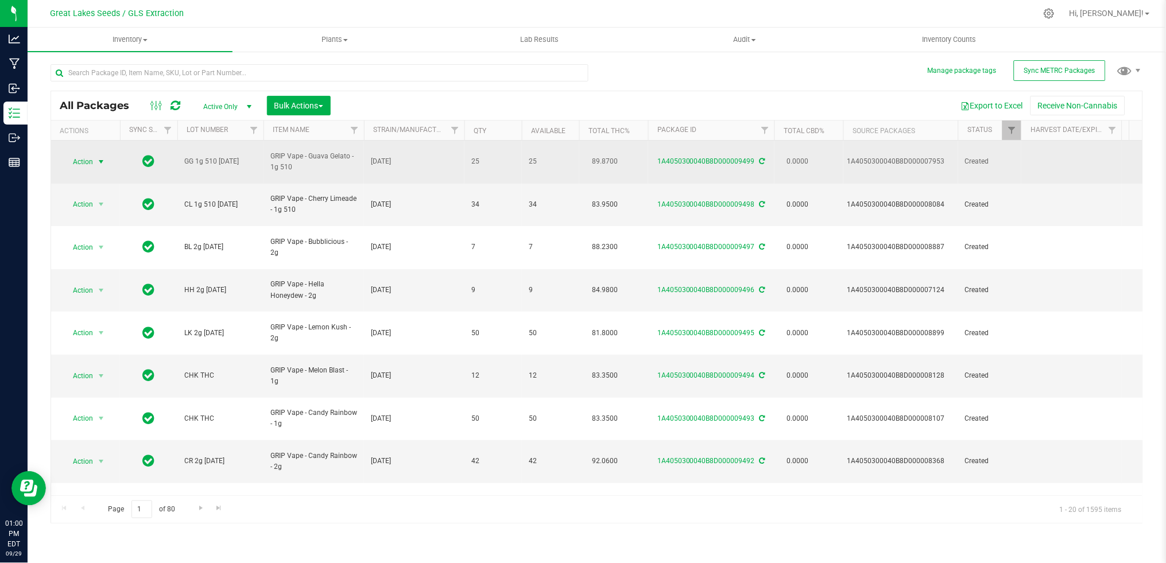
click at [101, 157] on span "select" at bounding box center [100, 161] width 9 height 9
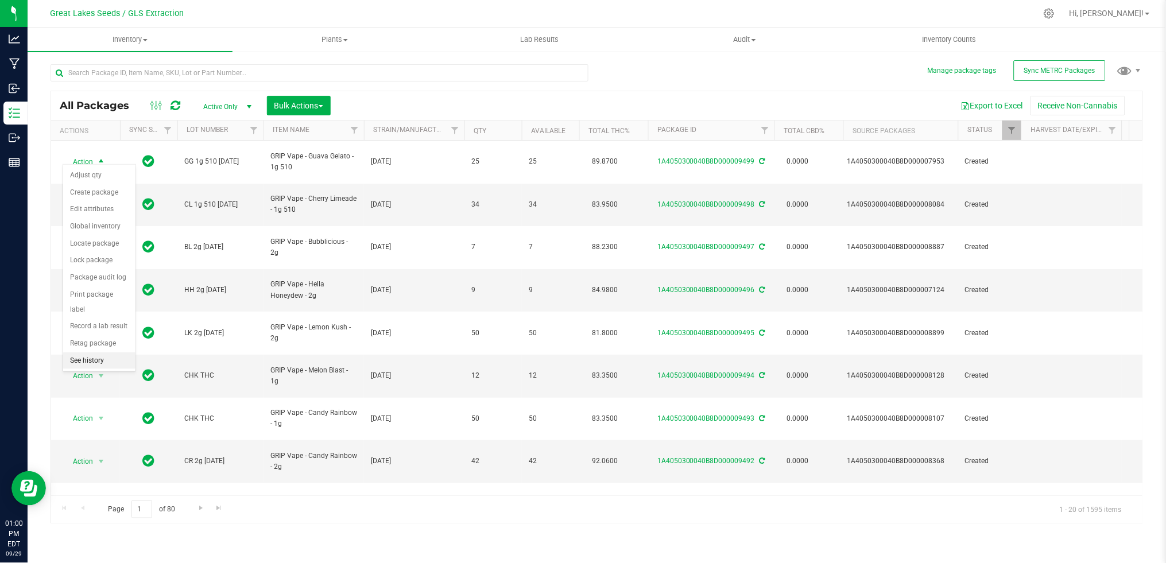
click at [110, 362] on li "See history" at bounding box center [99, 360] width 72 height 17
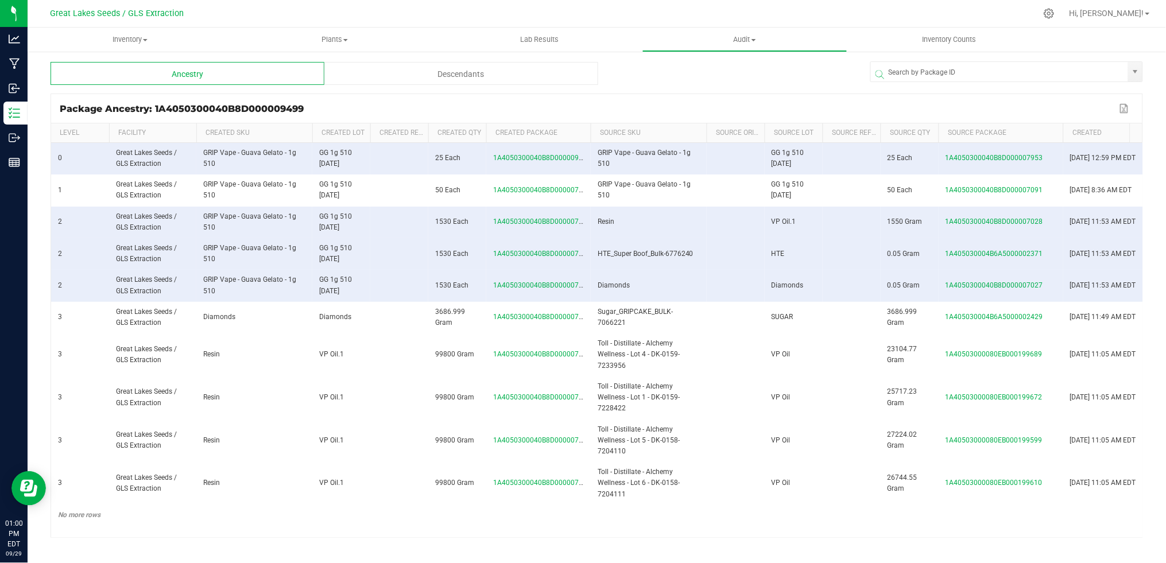
click at [1060, 131] on span at bounding box center [1061, 217] width 3 height 188
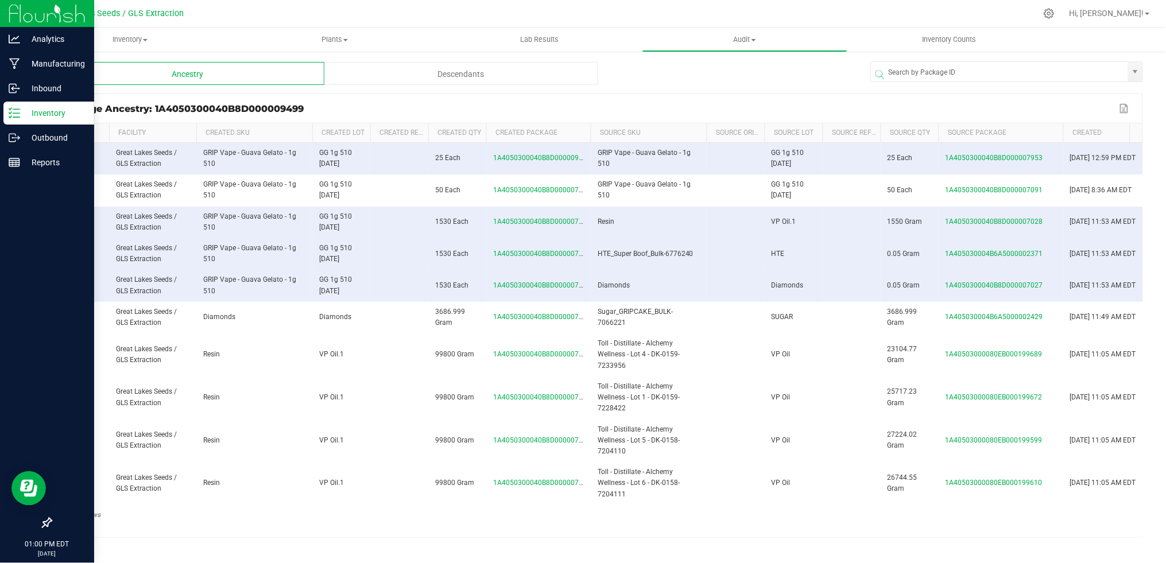
click at [35, 115] on p "Inventory" at bounding box center [54, 113] width 69 height 14
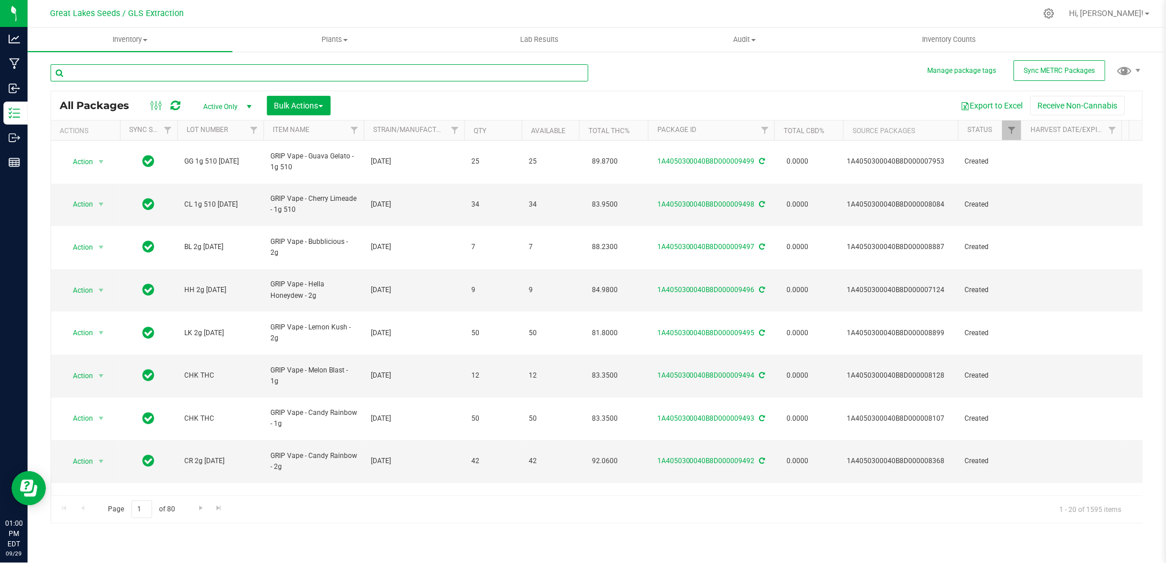
click at [146, 73] on input "text" at bounding box center [320, 72] width 538 height 17
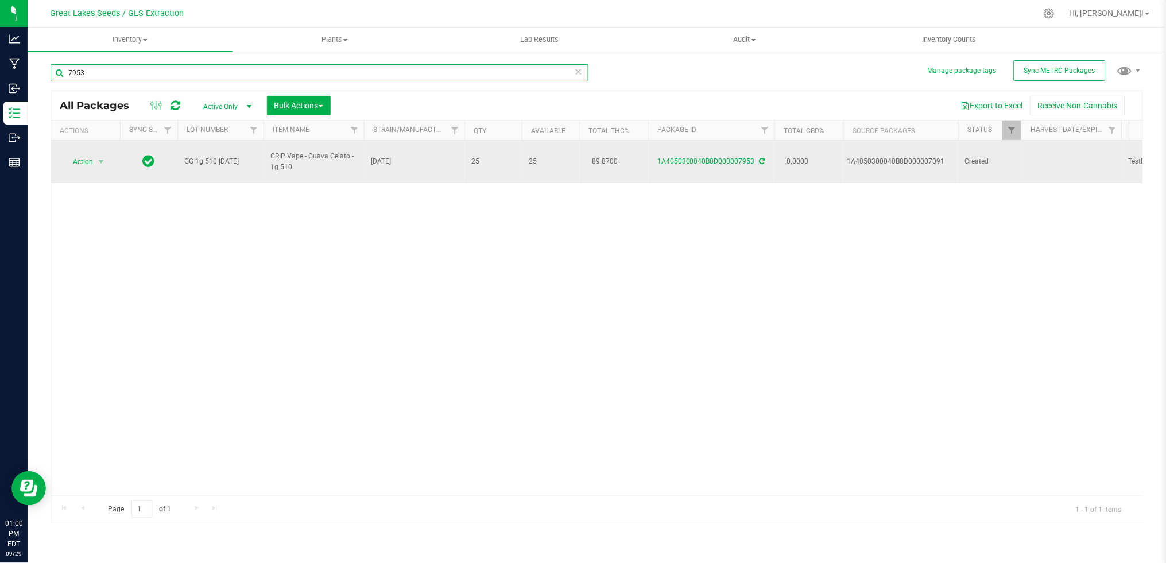
type input "7953"
click at [89, 154] on span "Action" at bounding box center [78, 162] width 31 height 16
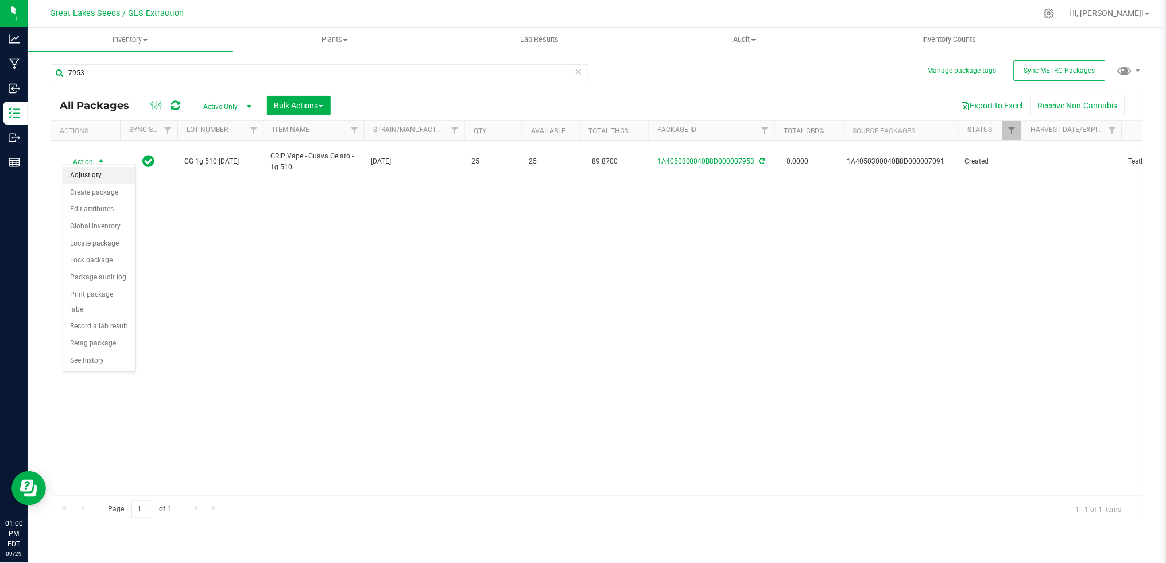
click at [95, 179] on li "Adjust qty" at bounding box center [99, 175] width 72 height 17
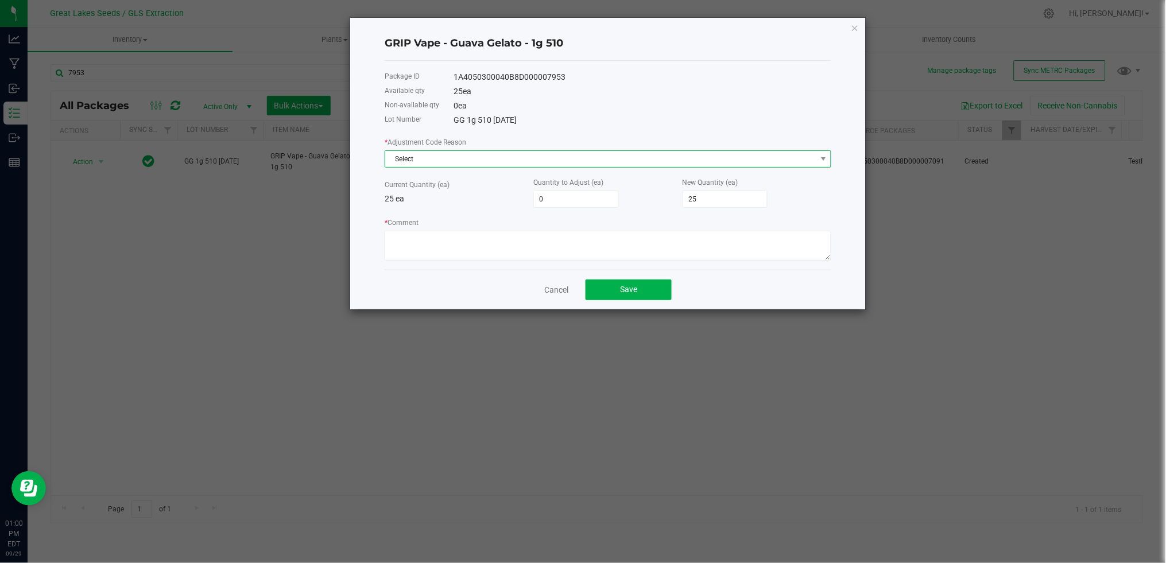
click at [439, 160] on span "Select" at bounding box center [600, 159] width 431 height 16
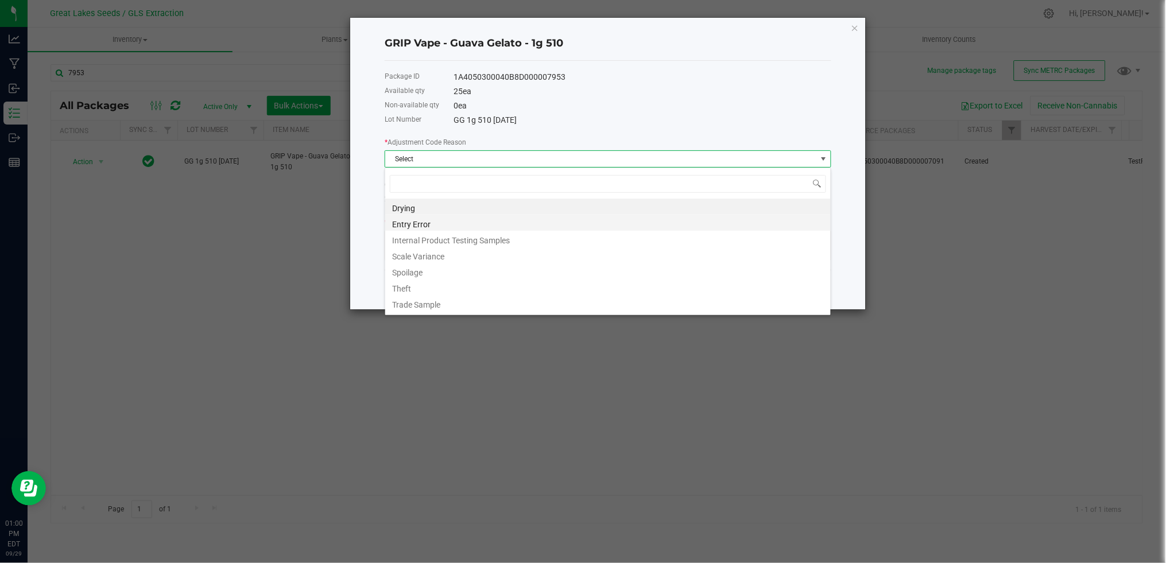
click at [433, 218] on li "Entry Error" at bounding box center [607, 223] width 445 height 16
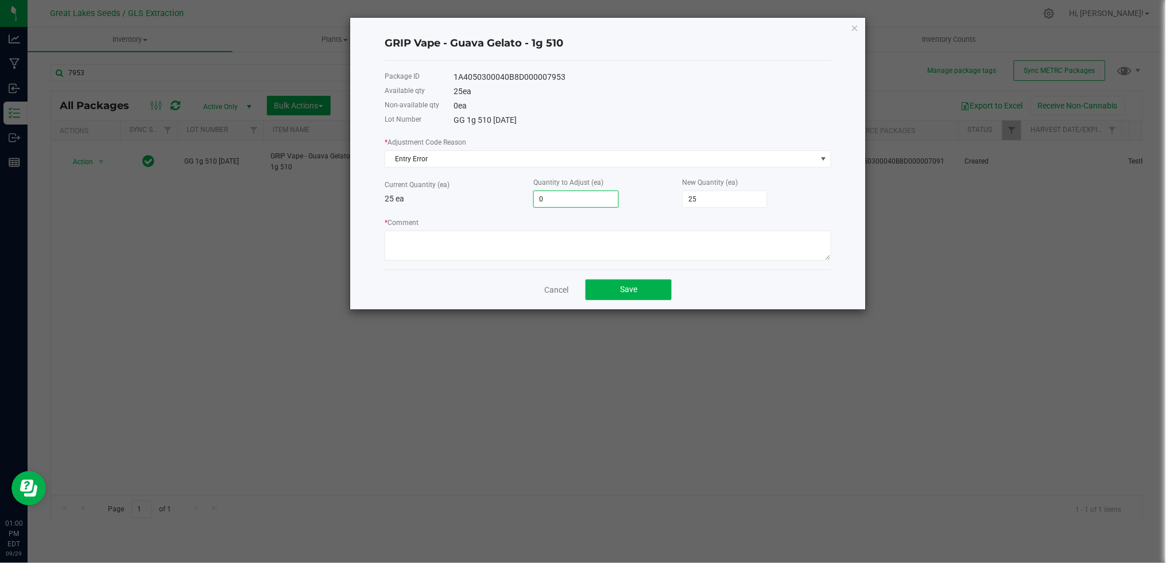
type input "2"
type input "27"
type input "25"
type input "50"
type input "25"
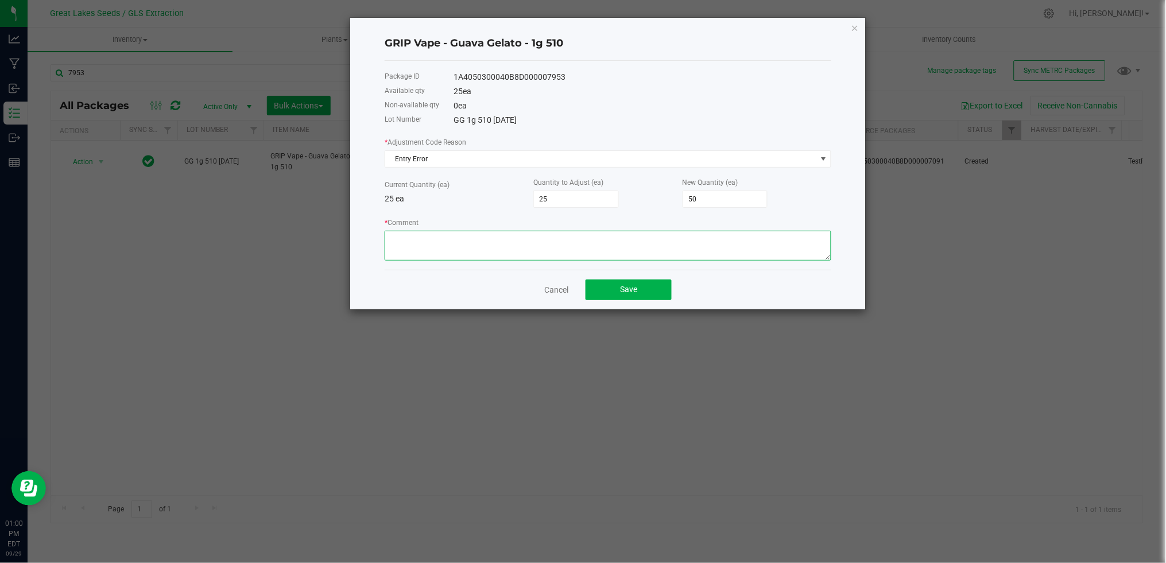
click at [553, 239] on textarea "* Comment" at bounding box center [608, 246] width 447 height 30
type textarea "Should have bumped then made package"
click at [645, 290] on button "Save" at bounding box center [628, 290] width 86 height 21
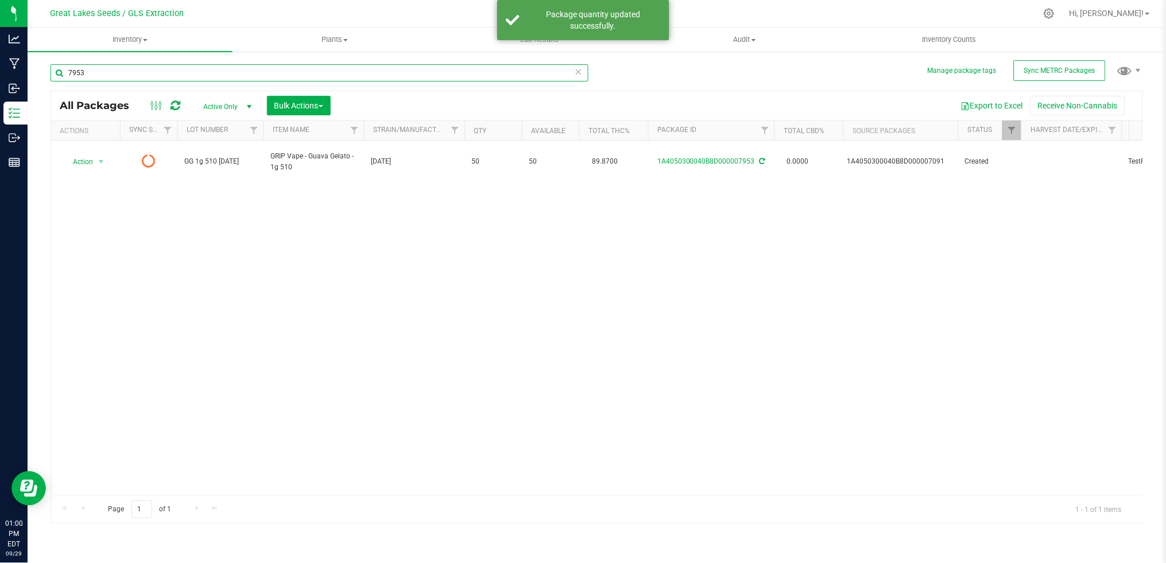
drag, startPoint x: 95, startPoint y: 75, endPoint x: 56, endPoint y: 71, distance: 38.6
click at [56, 71] on input "7953" at bounding box center [320, 72] width 538 height 17
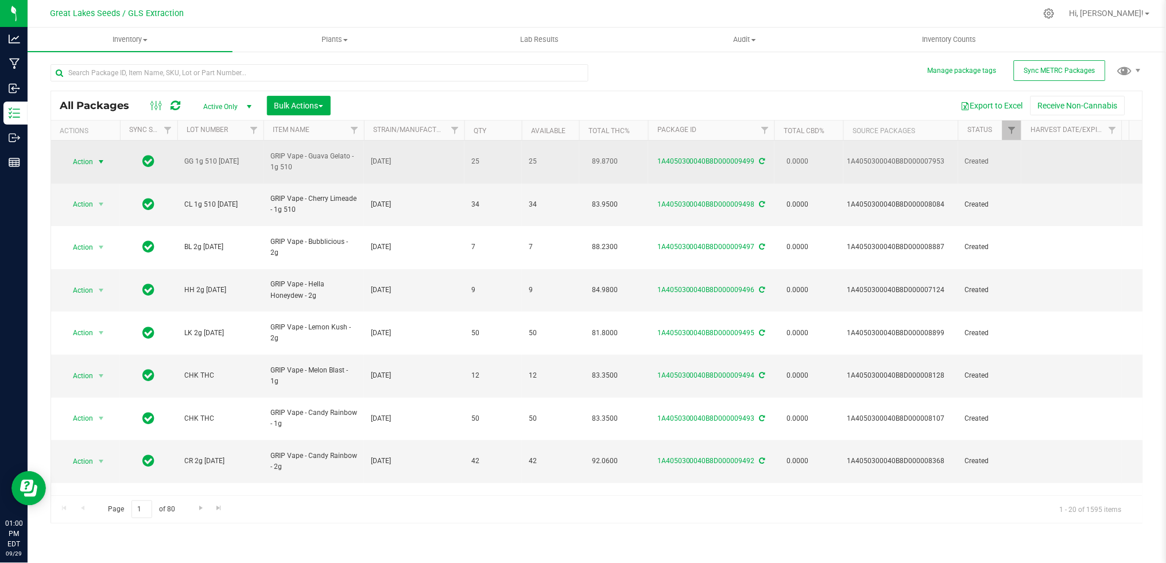
click at [85, 159] on span "Action" at bounding box center [78, 162] width 31 height 16
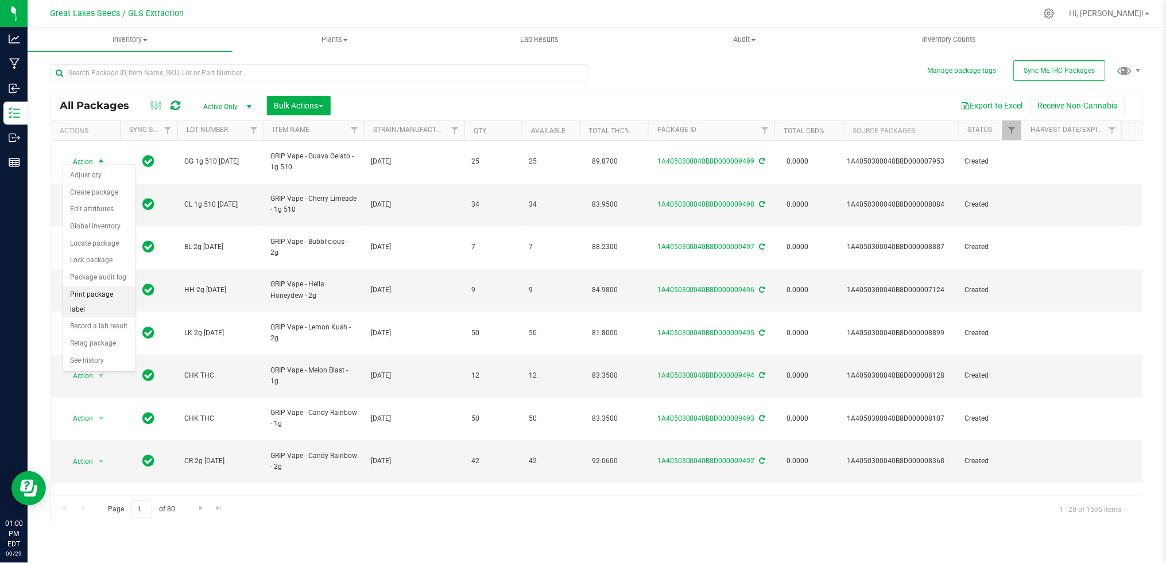
click at [92, 307] on li "Print package label" at bounding box center [99, 302] width 72 height 32
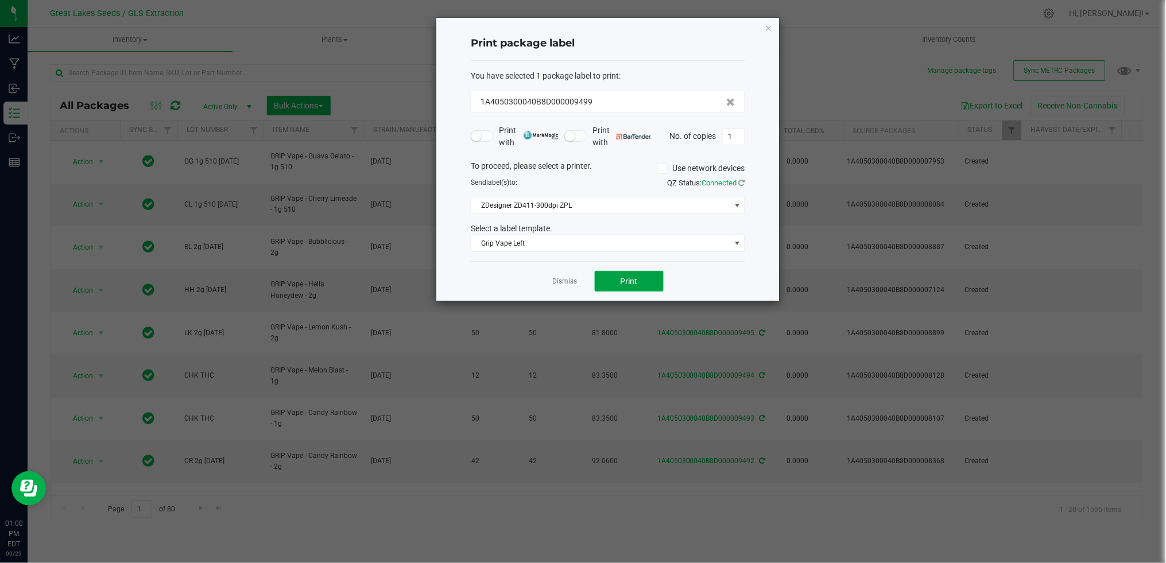
click at [631, 278] on span "Print" at bounding box center [629, 281] width 17 height 9
click at [565, 279] on link "Dismiss" at bounding box center [565, 282] width 25 height 10
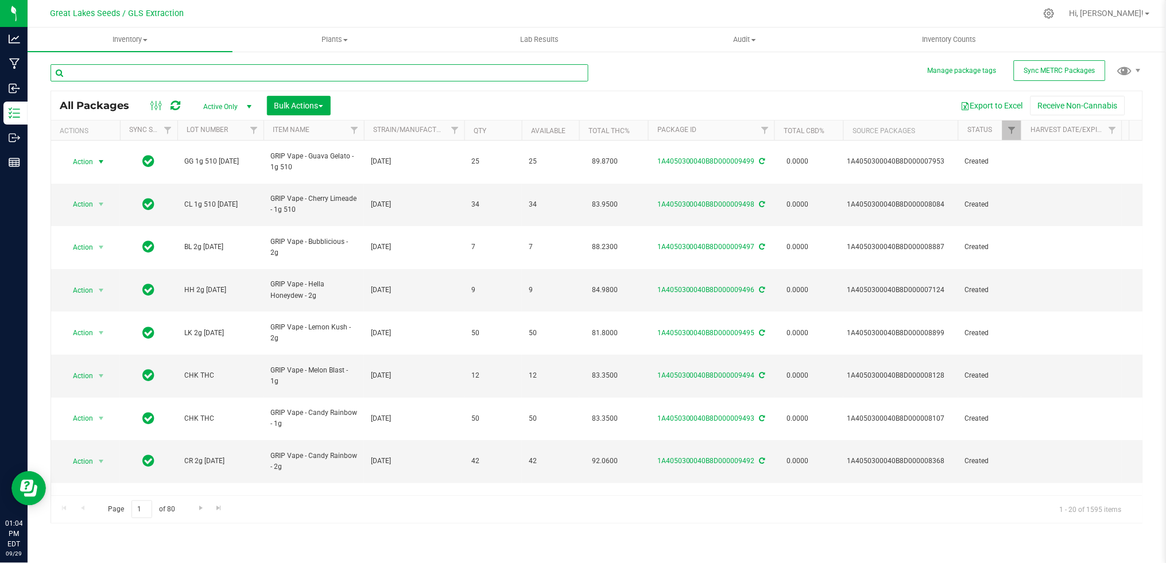
click at [415, 77] on input "text" at bounding box center [320, 72] width 538 height 17
type input "gruntz"
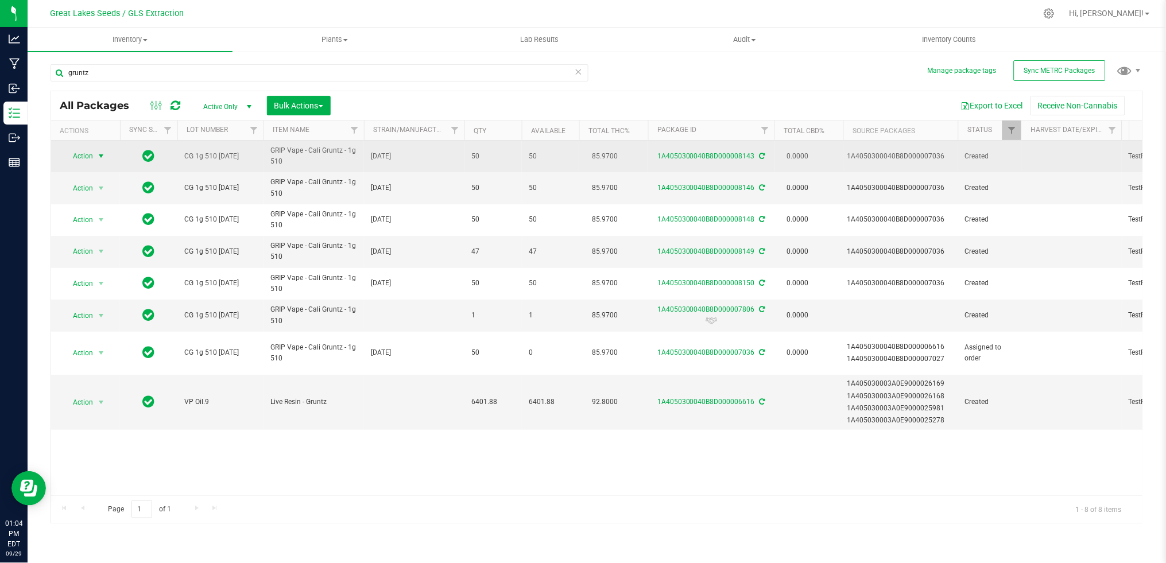
click at [92, 151] on span "Action" at bounding box center [78, 156] width 31 height 16
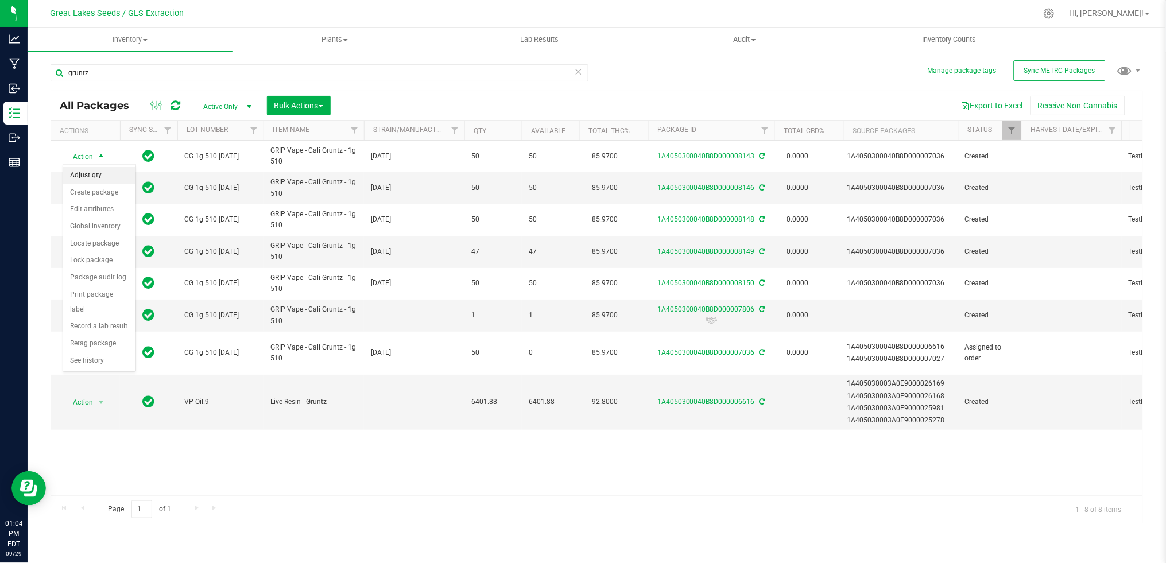
click at [97, 174] on li "Adjust qty" at bounding box center [99, 175] width 72 height 17
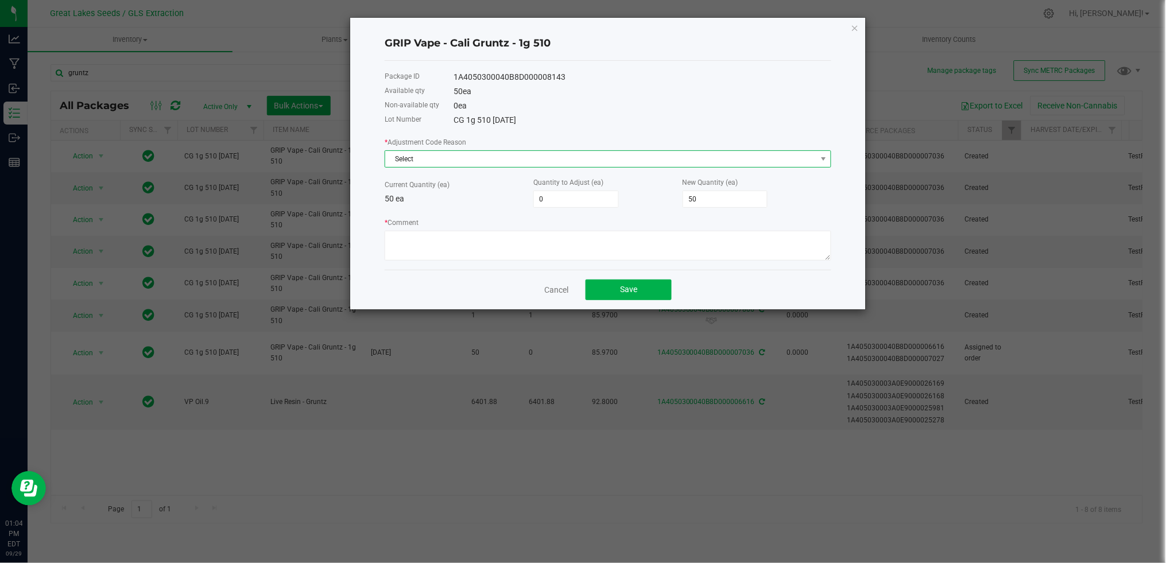
click at [511, 158] on span "Select" at bounding box center [600, 159] width 431 height 16
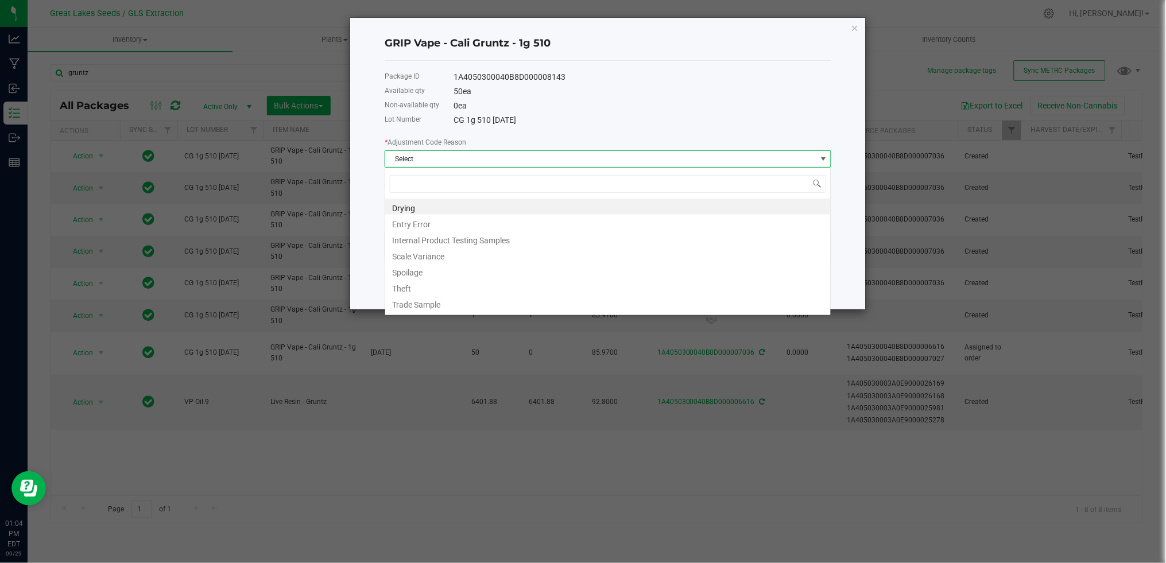
scroll to position [17, 446]
click at [456, 219] on li "Entry Error" at bounding box center [607, 223] width 445 height 16
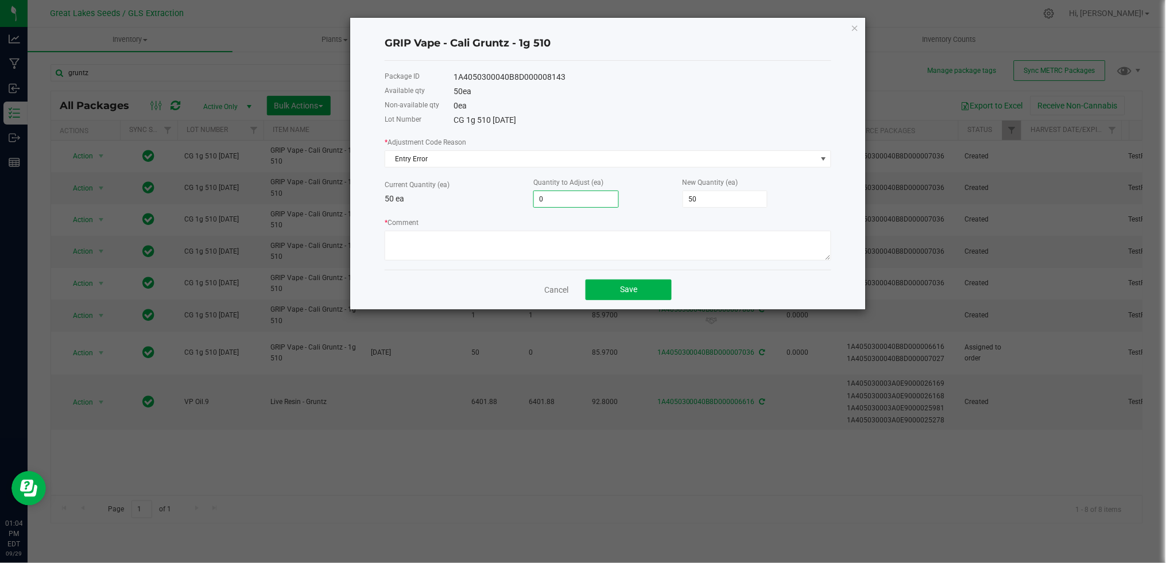
click at [560, 203] on input "0" at bounding box center [576, 199] width 84 height 16
type input "3"
type input "53"
type input "36"
type input "86"
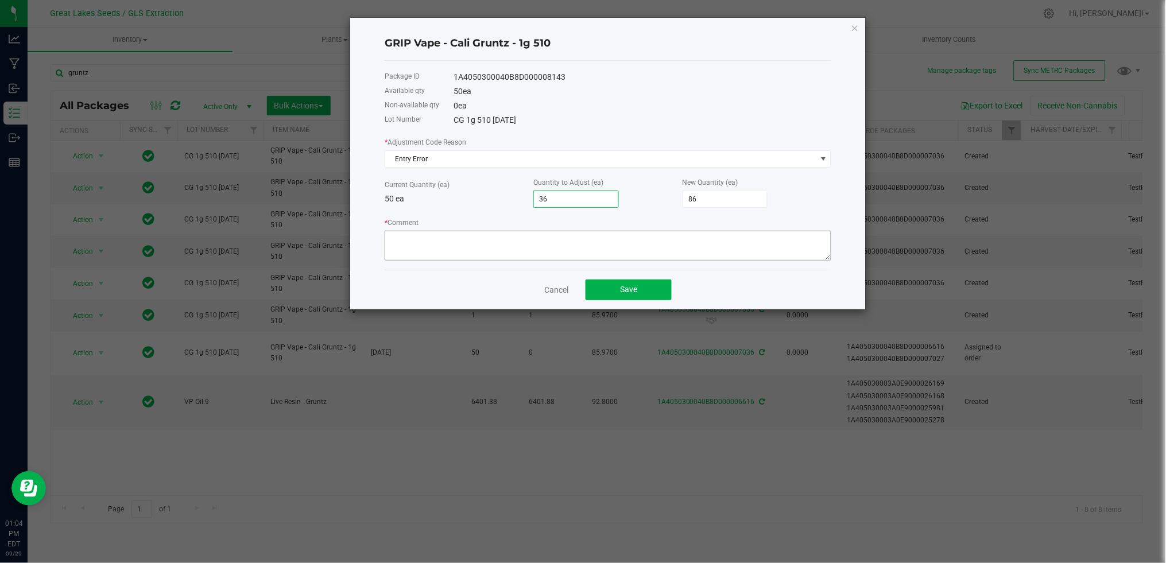
type input "36"
click at [544, 246] on textarea "* Comment" at bounding box center [608, 246] width 447 height 30
type textarea "entry error"
click at [610, 287] on button "Save" at bounding box center [628, 290] width 86 height 21
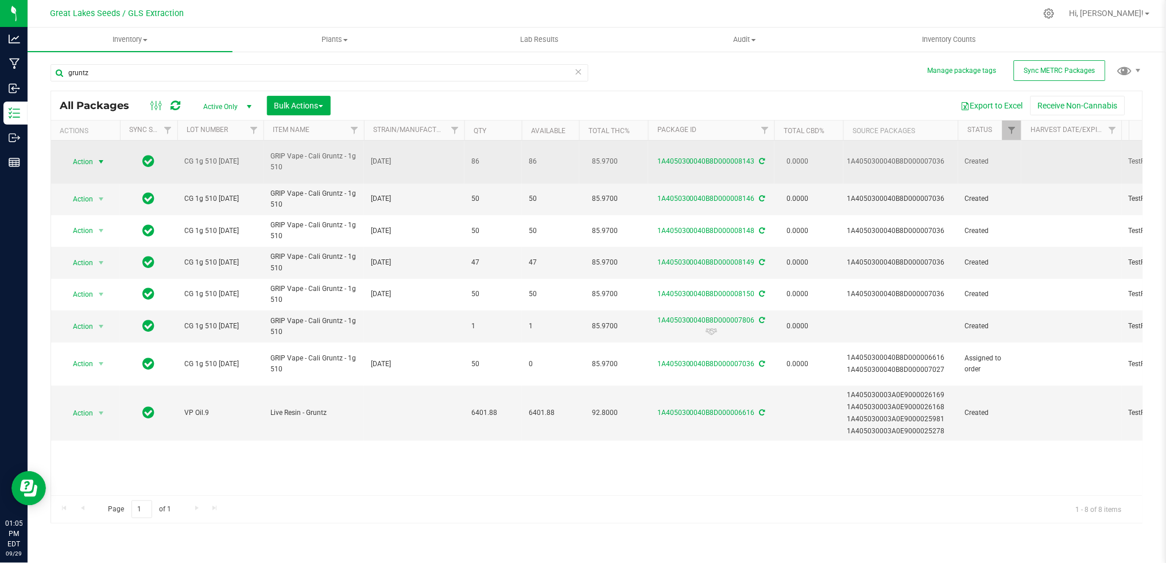
click at [85, 159] on span "Action" at bounding box center [78, 162] width 31 height 16
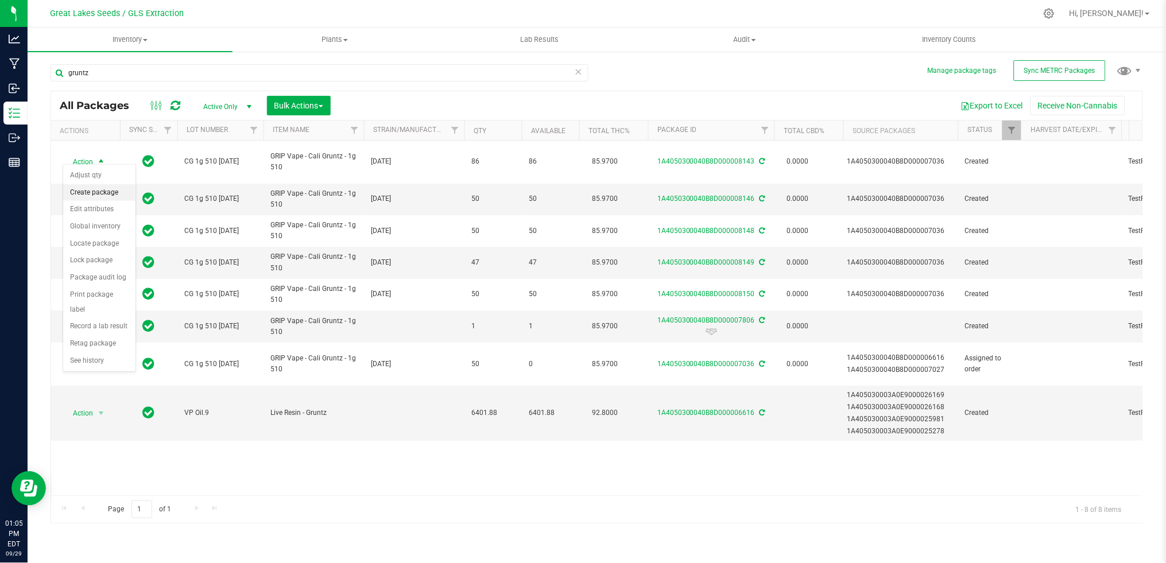
click at [91, 192] on li "Create package" at bounding box center [99, 192] width 72 height 17
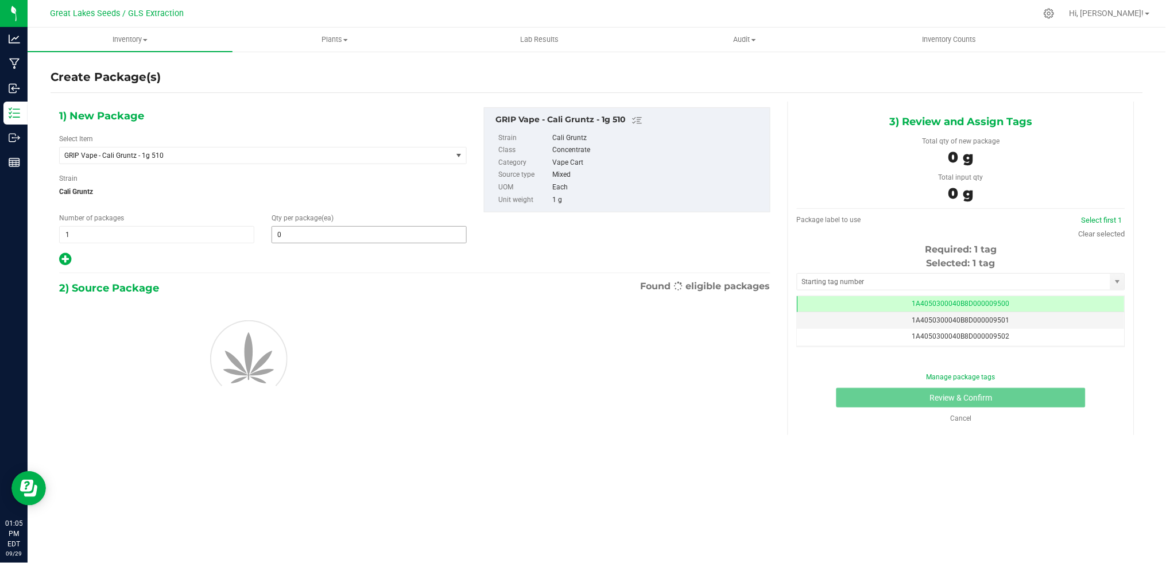
click at [313, 230] on input "0" at bounding box center [369, 235] width 194 height 16
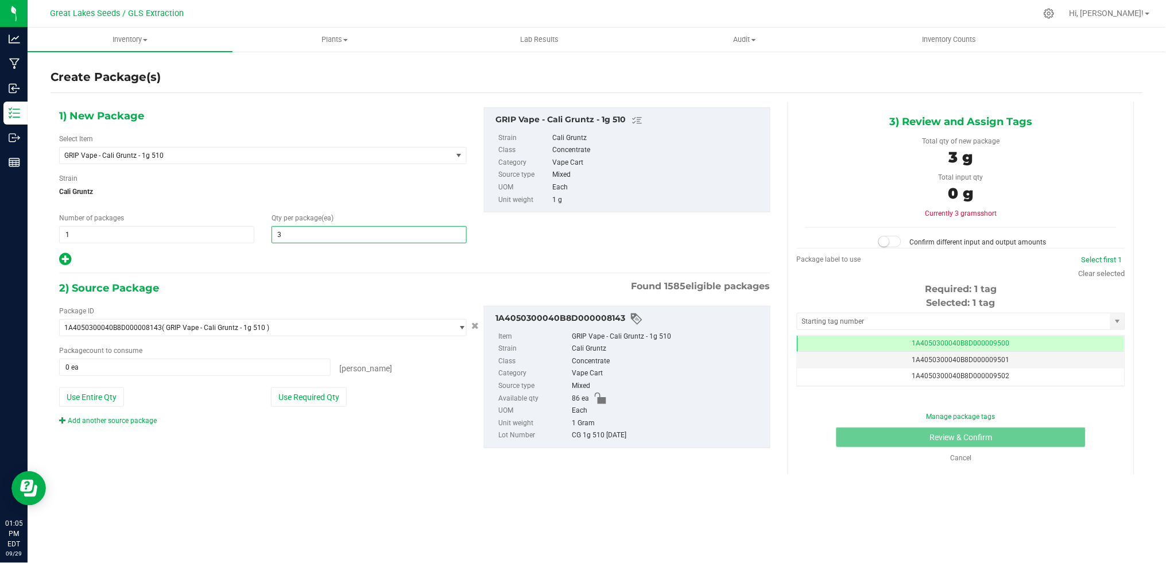
type input "36"
click at [304, 396] on button "Use Required Qty" at bounding box center [309, 397] width 76 height 20
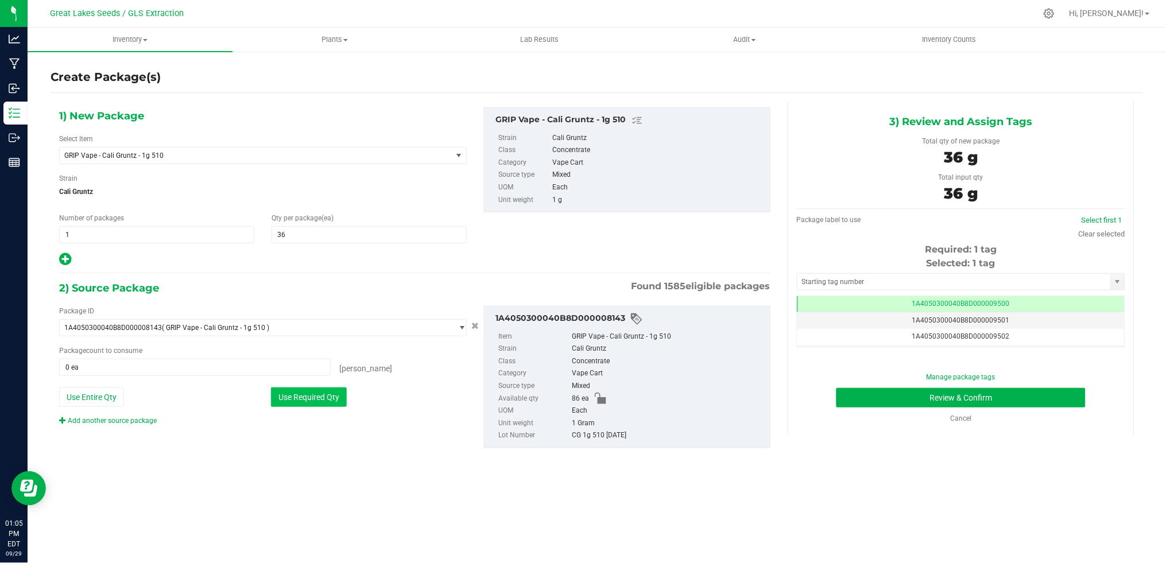
type input "36 ea"
click at [968, 399] on button "Review & Confirm" at bounding box center [960, 398] width 249 height 20
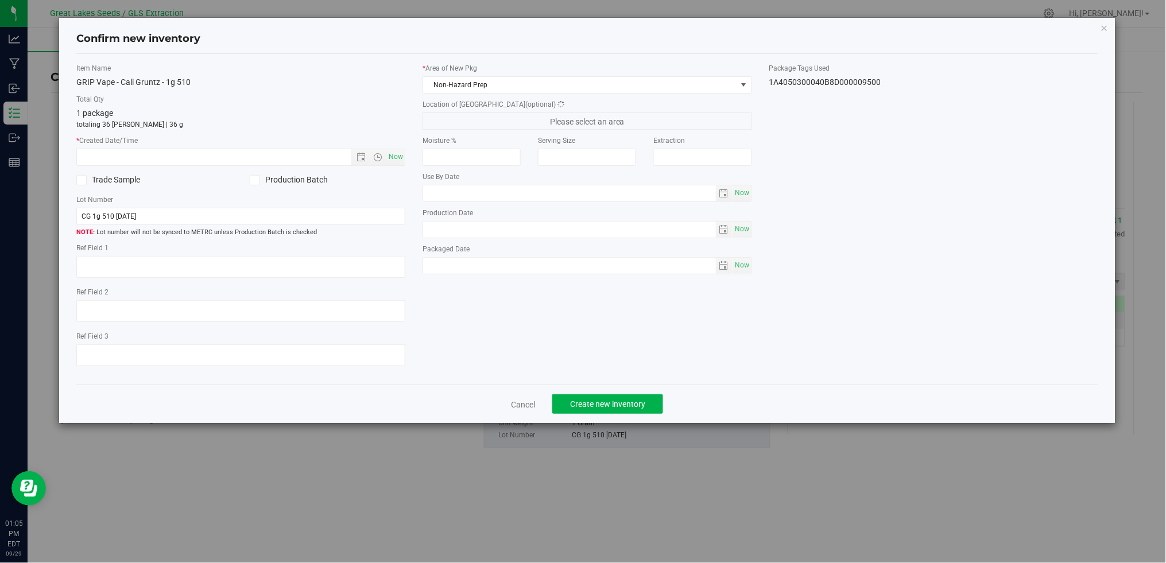
type textarea "[DATE]"
click at [398, 156] on span "Now" at bounding box center [396, 157] width 20 height 17
type input "[DATE] 1:05 PM"
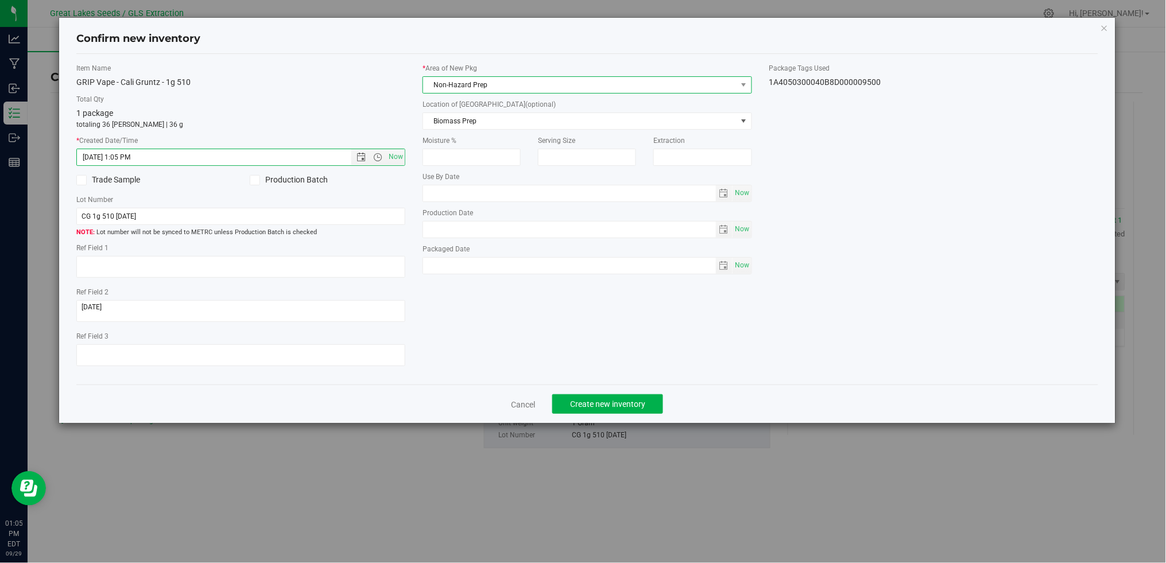
click at [477, 84] on span "Non-Hazard Prep" at bounding box center [579, 85] width 313 height 16
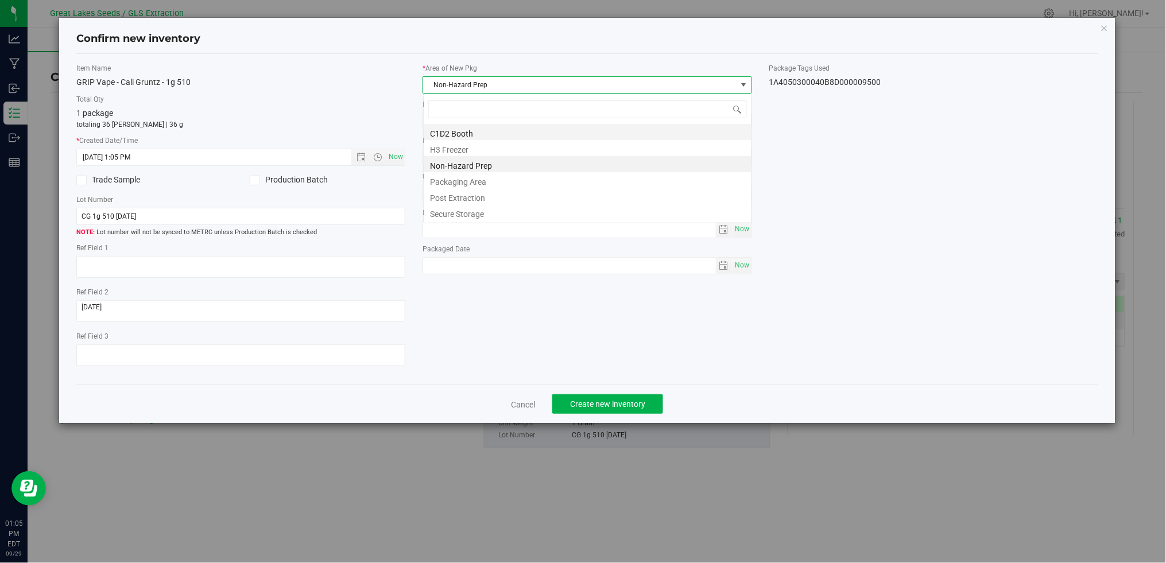
scroll to position [17, 329]
click at [479, 211] on li "Secure Storage" at bounding box center [588, 212] width 328 height 16
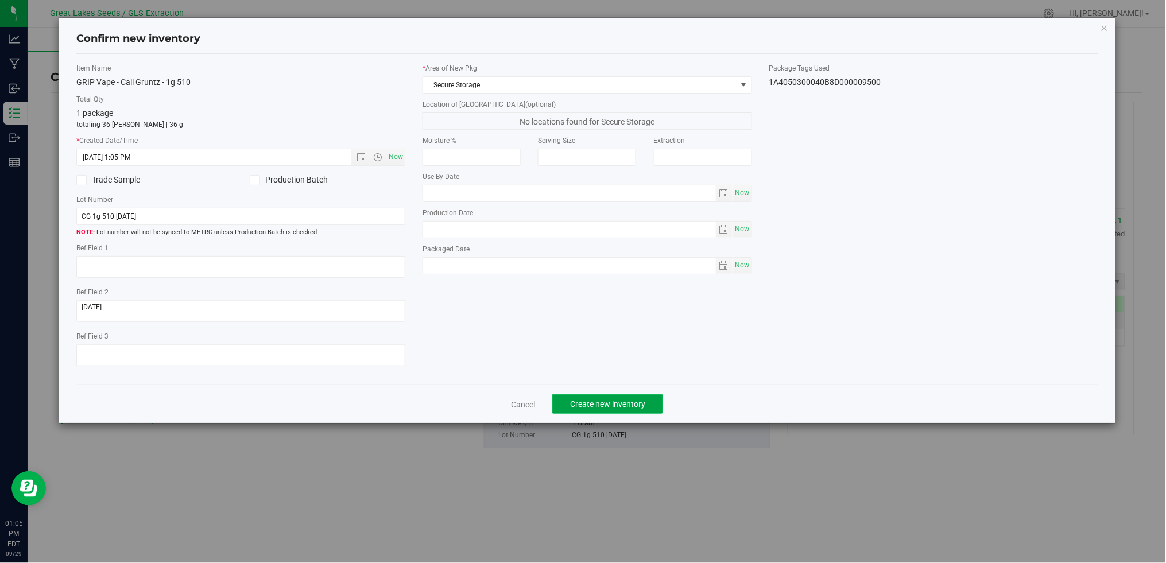
click at [620, 402] on span "Create new inventory" at bounding box center [607, 404] width 75 height 9
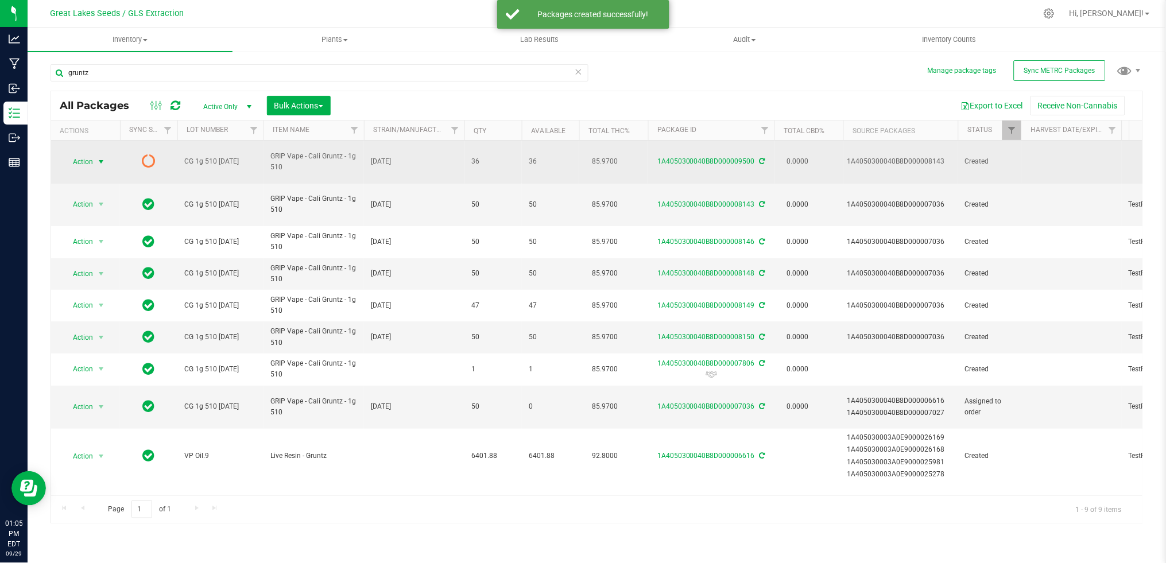
click at [91, 161] on span "Action" at bounding box center [78, 162] width 31 height 16
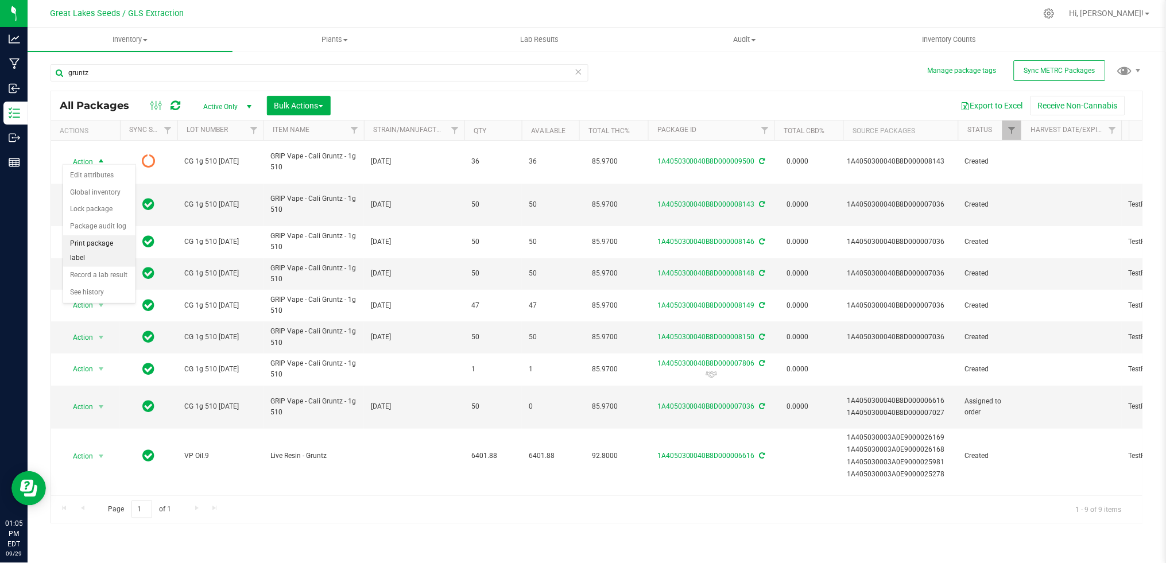
click at [104, 253] on li "Print package label" at bounding box center [99, 251] width 72 height 32
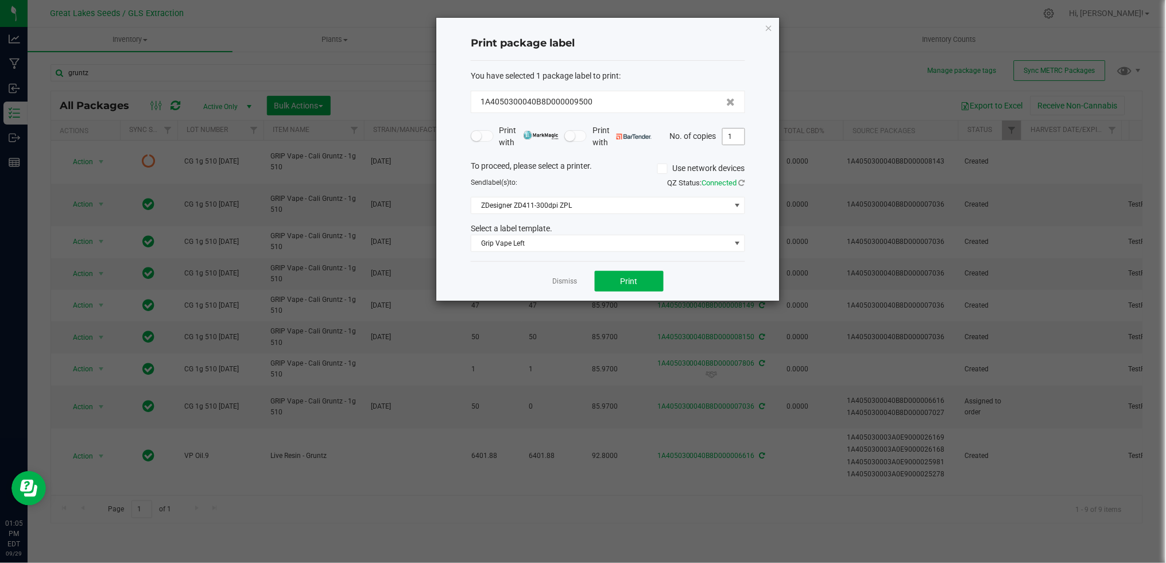
click at [737, 145] on span "1" at bounding box center [733, 136] width 23 height 17
click at [737, 139] on input "1" at bounding box center [734, 137] width 22 height 16
type input "2"
click at [633, 273] on button "Print" at bounding box center [629, 281] width 69 height 21
click at [572, 286] on link "Dismiss" at bounding box center [565, 282] width 25 height 10
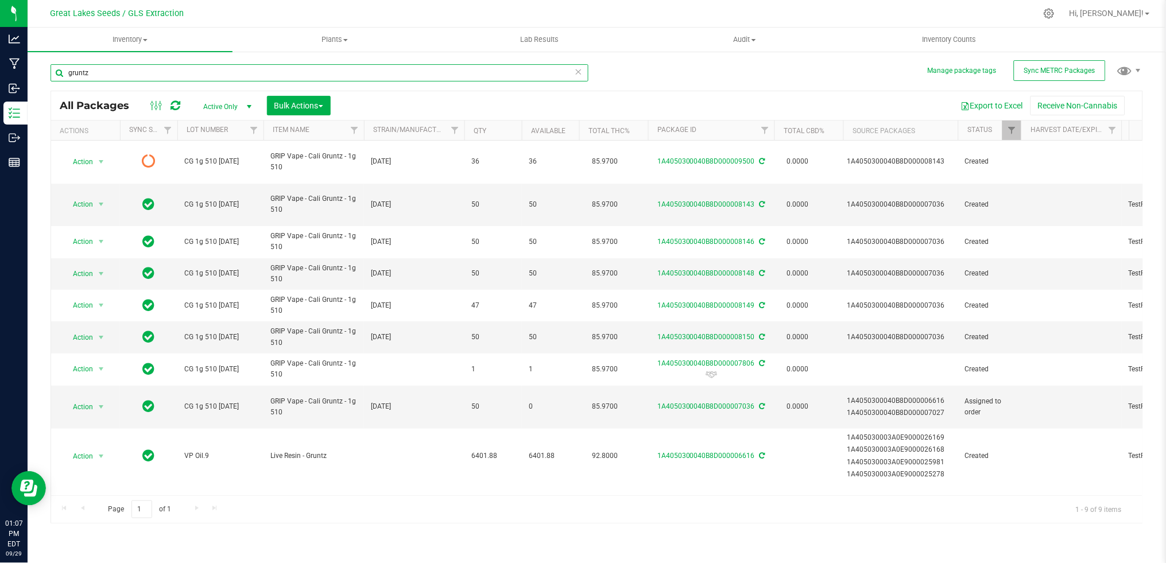
drag, startPoint x: 111, startPoint y: 69, endPoint x: 28, endPoint y: 69, distance: 83.2
click at [28, 69] on div "Manage package tags Sync METRC Packages [GEOGRAPHIC_DATA] All Packages Active O…" at bounding box center [597, 226] width 1138 height 350
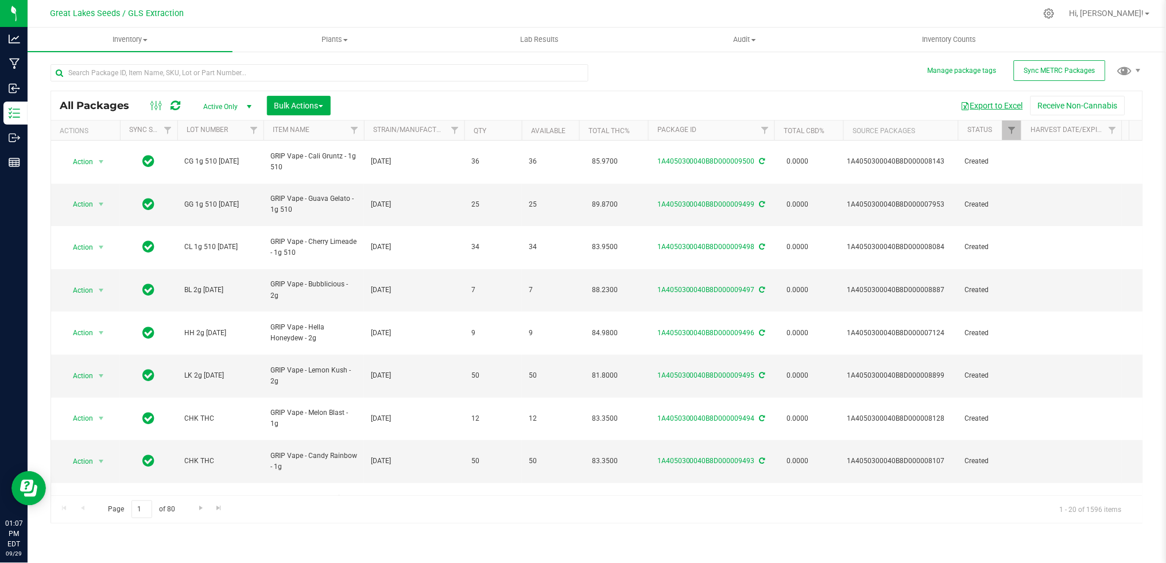
click at [1007, 106] on button "Export to Excel" at bounding box center [991, 106] width 77 height 20
click at [232, 110] on span "Active Only" at bounding box center [224, 107] width 63 height 16
click at [228, 178] on li "All" at bounding box center [224, 176] width 62 height 17
click at [975, 108] on button "Export to Excel" at bounding box center [991, 106] width 77 height 20
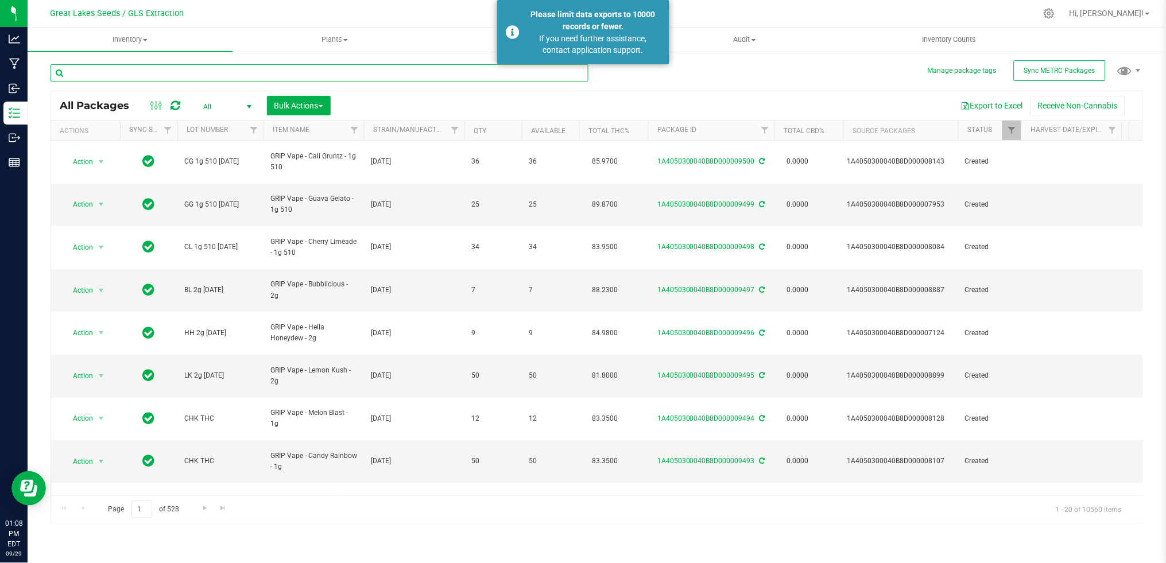
click at [251, 73] on input "text" at bounding box center [320, 72] width 538 height 17
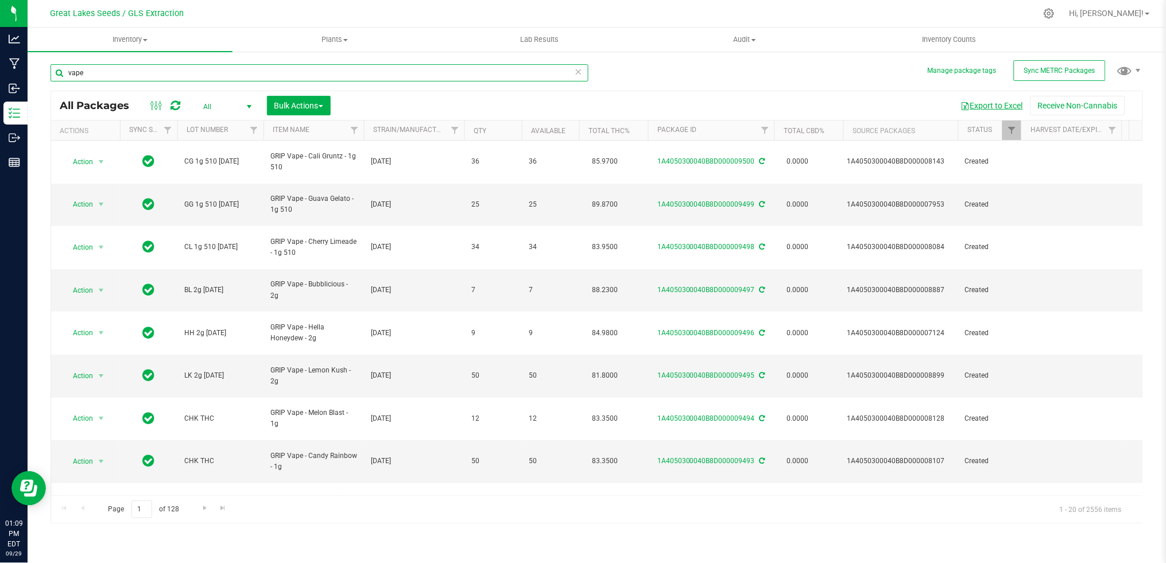
type input "vape"
click at [999, 103] on button "Export to Excel" at bounding box center [991, 106] width 77 height 20
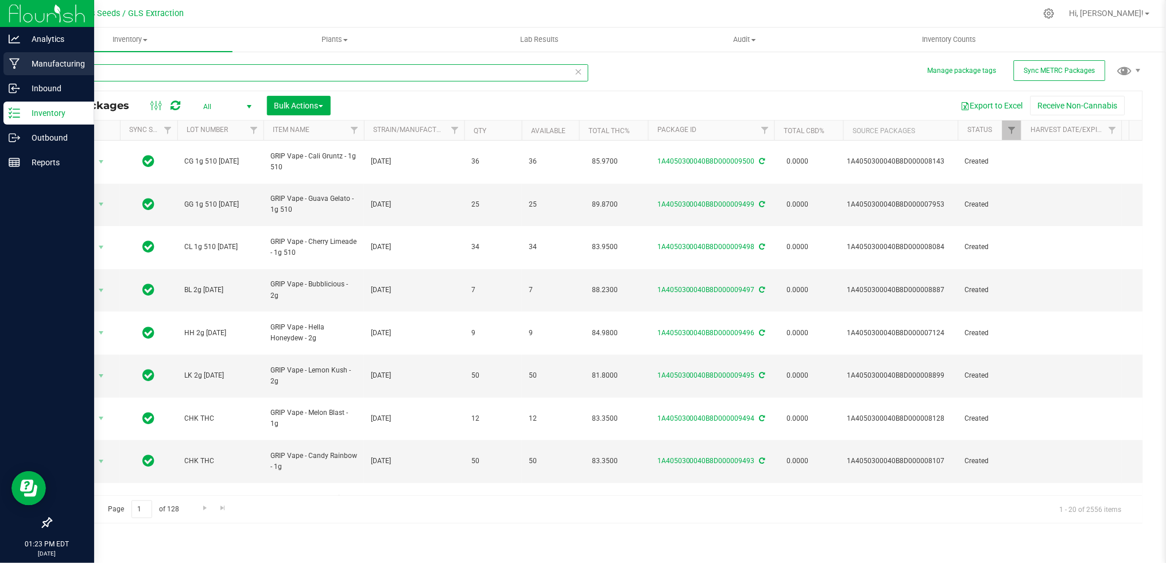
drag, startPoint x: 176, startPoint y: 72, endPoint x: 18, endPoint y: 71, distance: 157.9
click at [18, 71] on div "Analytics Manufacturing Inbound Inventory Outbound Reports 01:23 PM EDT [DATE] …" at bounding box center [583, 281] width 1166 height 563
